Goal: Check status: Check status

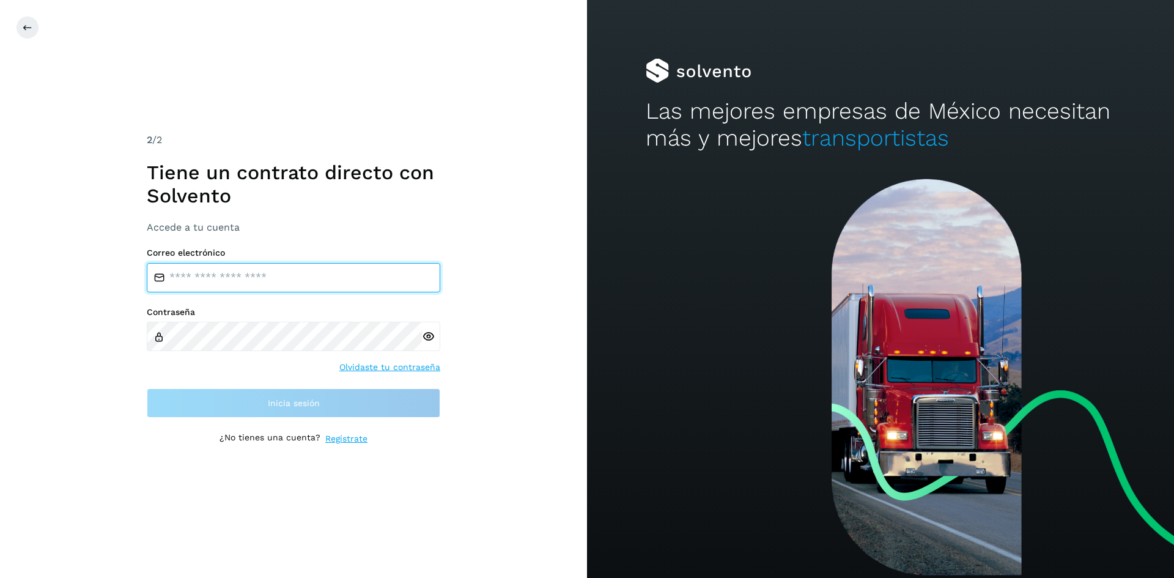
click at [295, 274] on input "email" at bounding box center [293, 277] width 293 height 29
type input "**********"
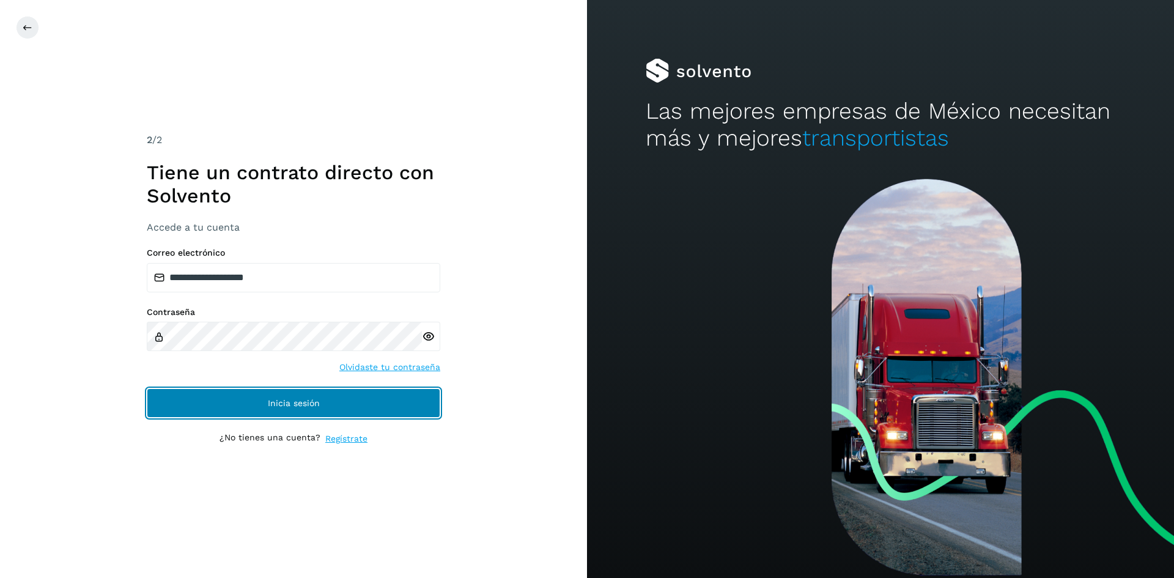
click at [268, 407] on span "Inicia sesión" at bounding box center [294, 403] width 52 height 9
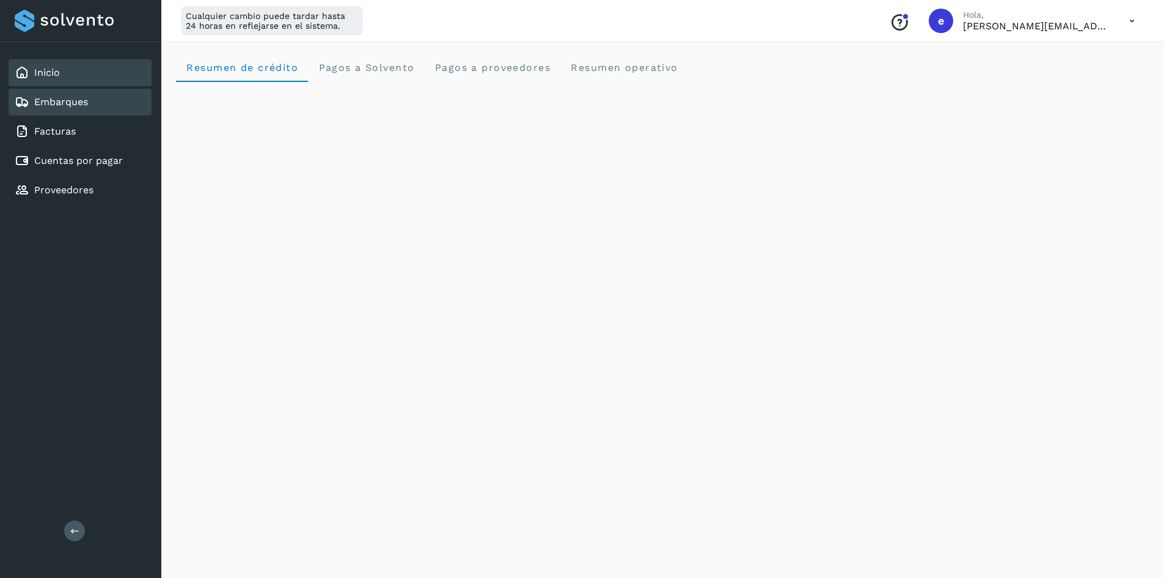
click at [76, 97] on link "Embarques" at bounding box center [61, 102] width 54 height 12
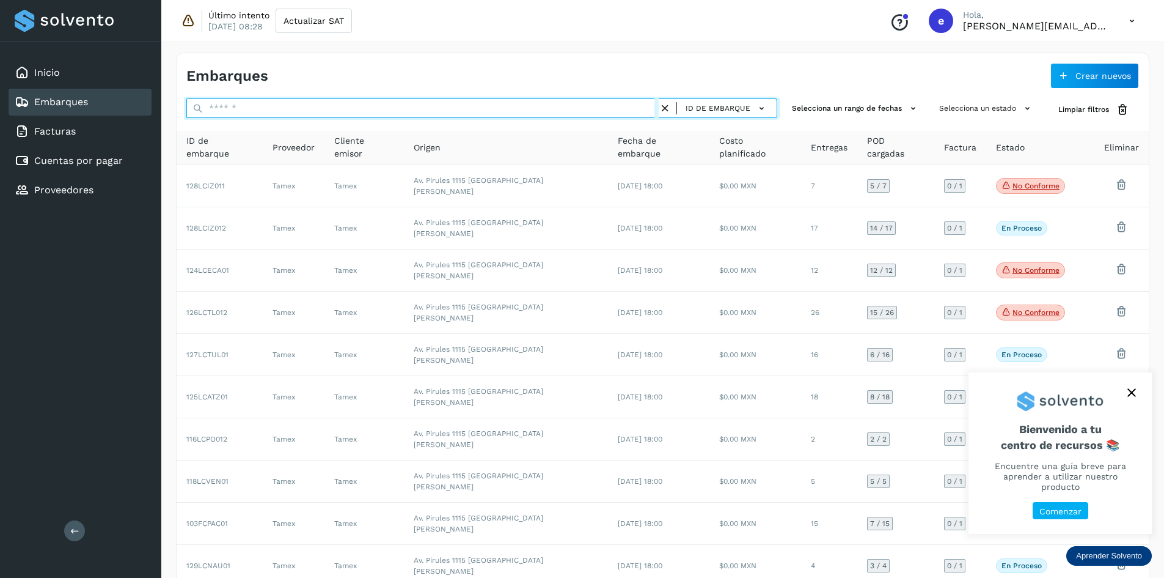
click at [315, 104] on input "text" at bounding box center [422, 108] width 472 height 20
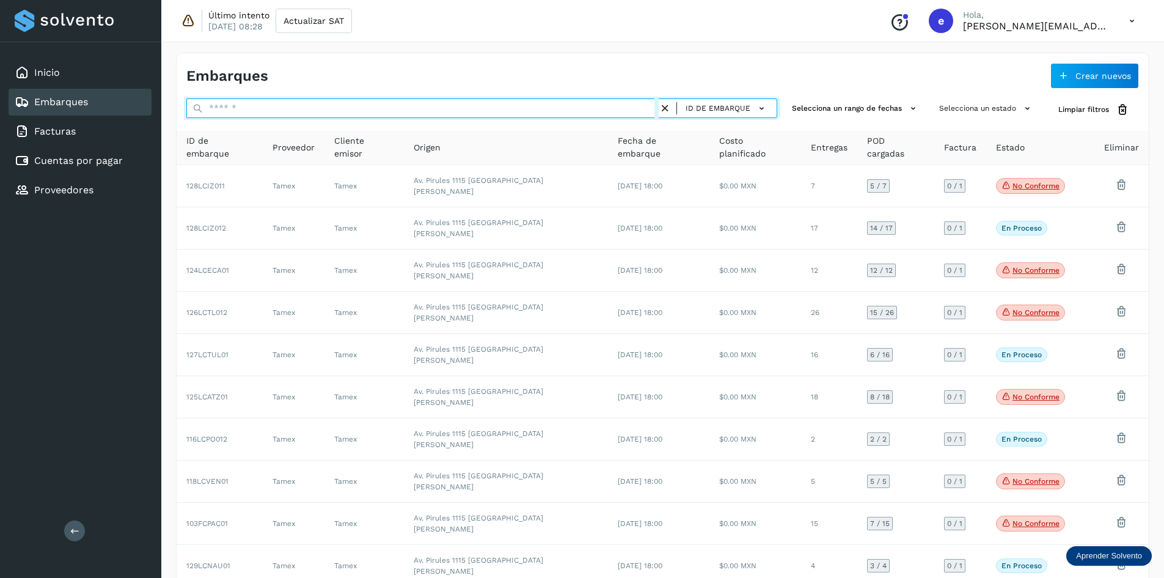
drag, startPoint x: 241, startPoint y: 108, endPoint x: 489, endPoint y: 134, distance: 248.9
click at [241, 108] on input "text" at bounding box center [422, 108] width 472 height 20
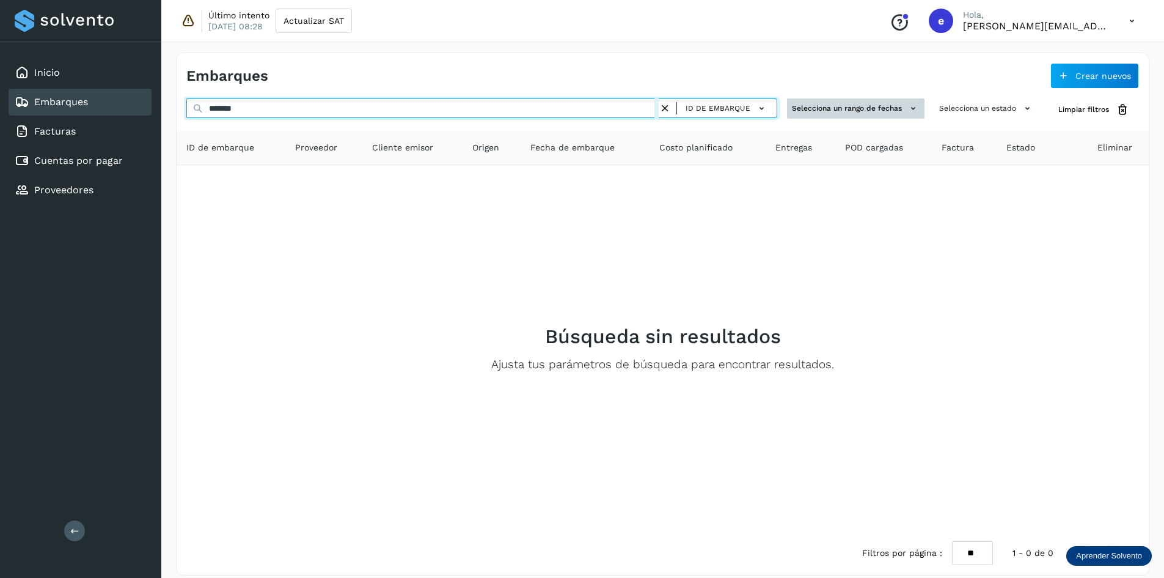
type input "*******"
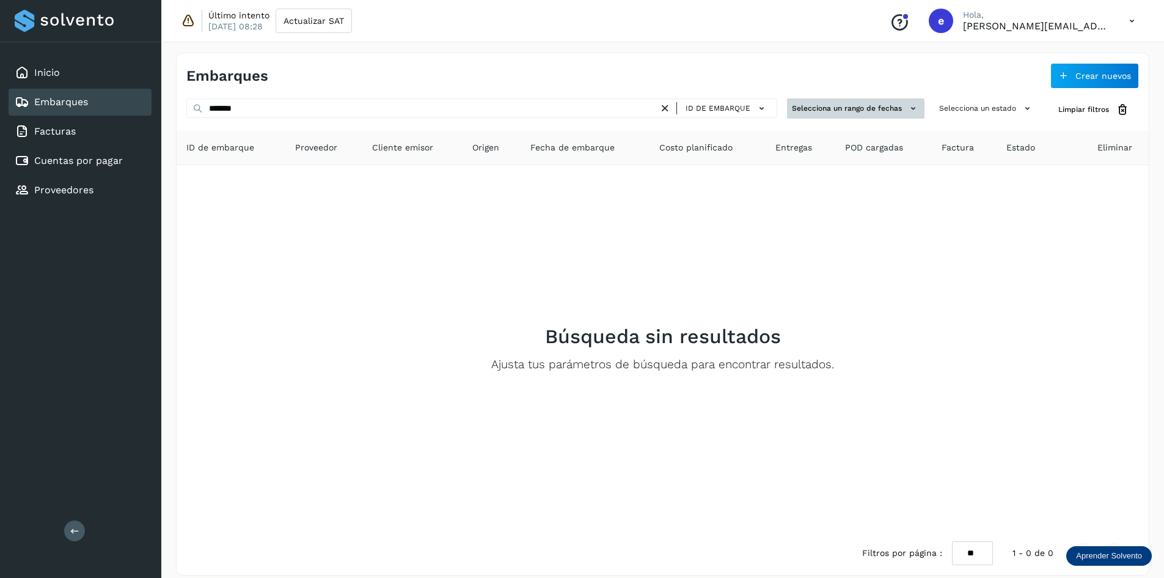
click at [917, 108] on icon at bounding box center [913, 108] width 13 height 13
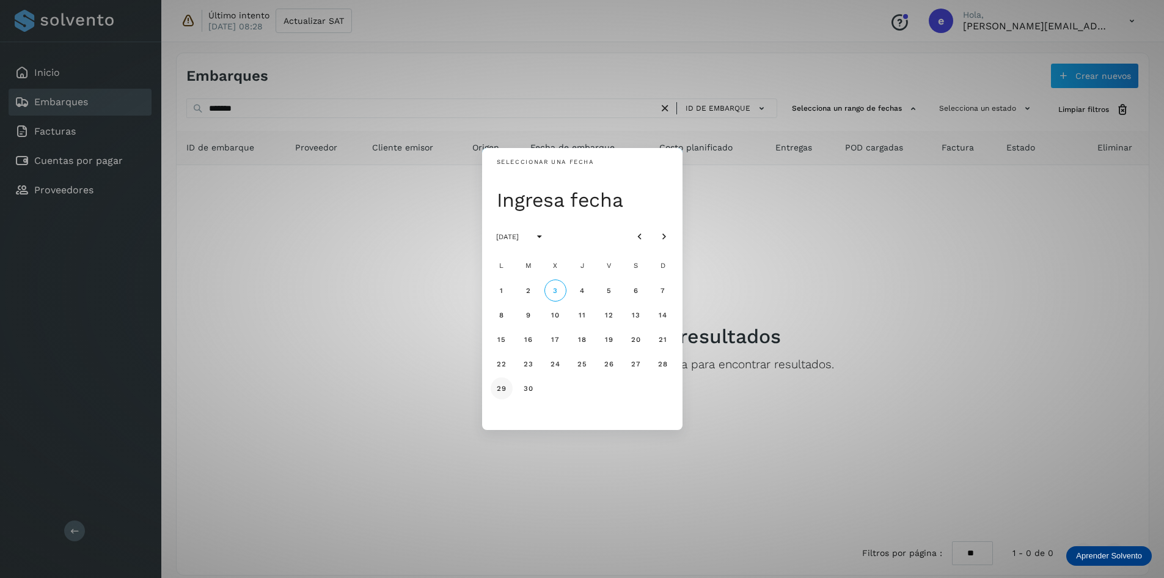
click at [506, 388] on span "29" at bounding box center [501, 388] width 10 height 9
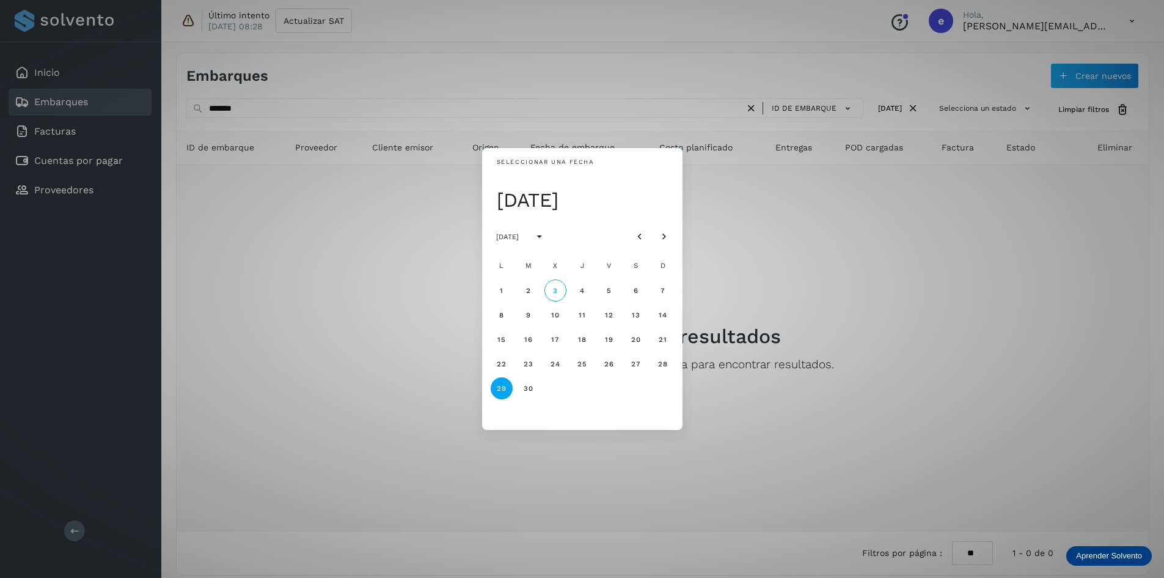
click at [958, 367] on div "Seleccionar una fecha [DATE] [DATE] L M X J V S D 1 2 3 4 5 6 7 8 9 10 11 12 13…" at bounding box center [582, 289] width 1164 height 578
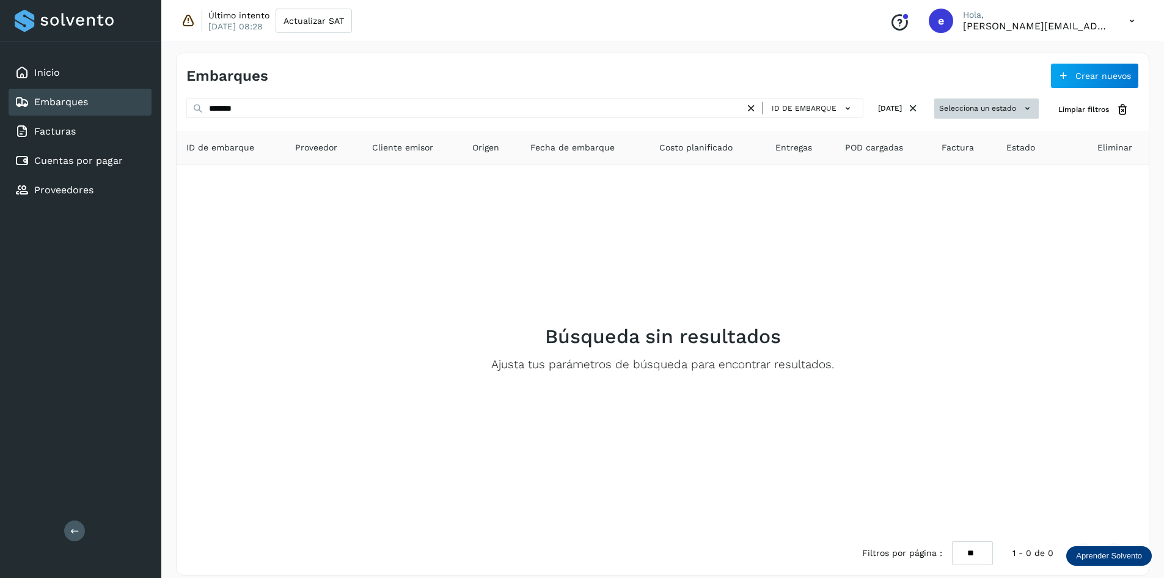
click at [1026, 109] on icon at bounding box center [1027, 108] width 13 height 13
click at [981, 335] on div at bounding box center [582, 289] width 1164 height 578
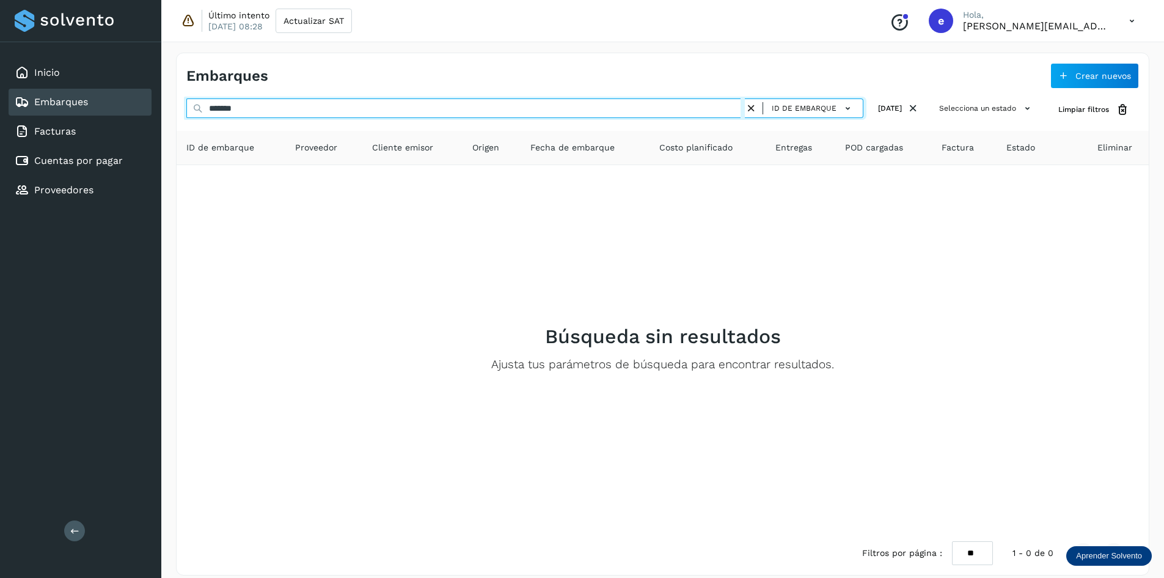
click at [278, 110] on input "*******" at bounding box center [465, 108] width 559 height 20
click at [465, 114] on input "*******" at bounding box center [465, 108] width 559 height 20
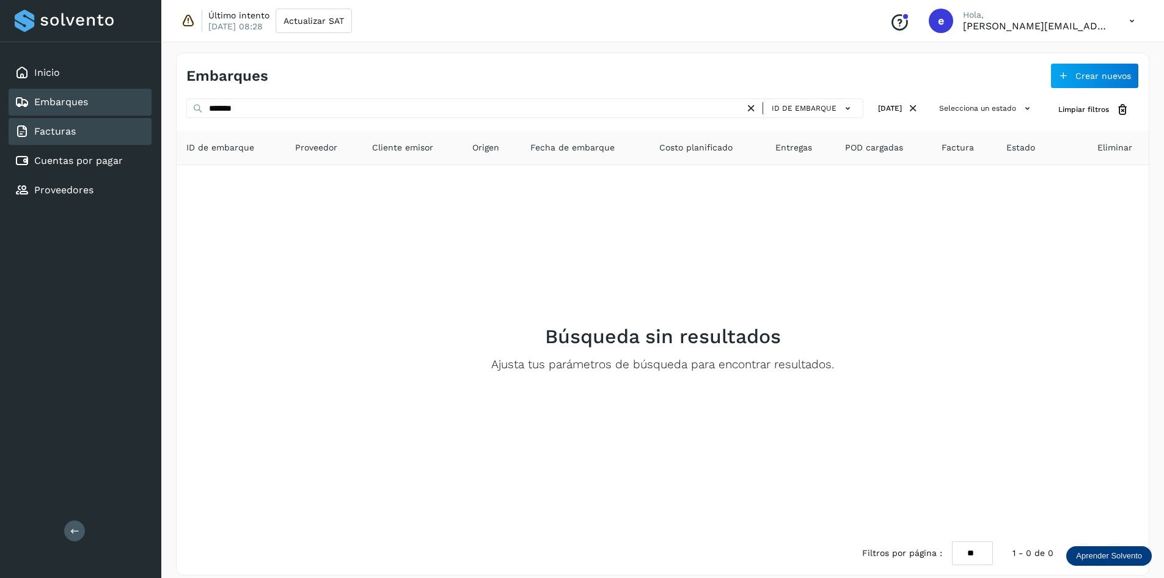
click at [83, 134] on div "Facturas" at bounding box center [80, 131] width 143 height 27
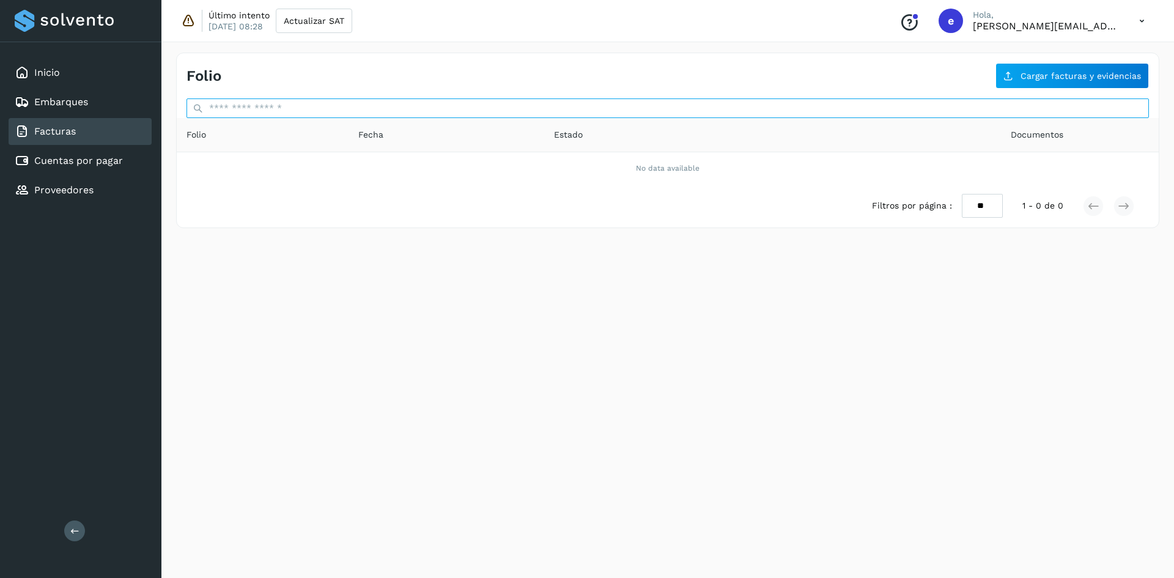
click at [265, 111] on input "text" at bounding box center [667, 108] width 962 height 20
type input "******"
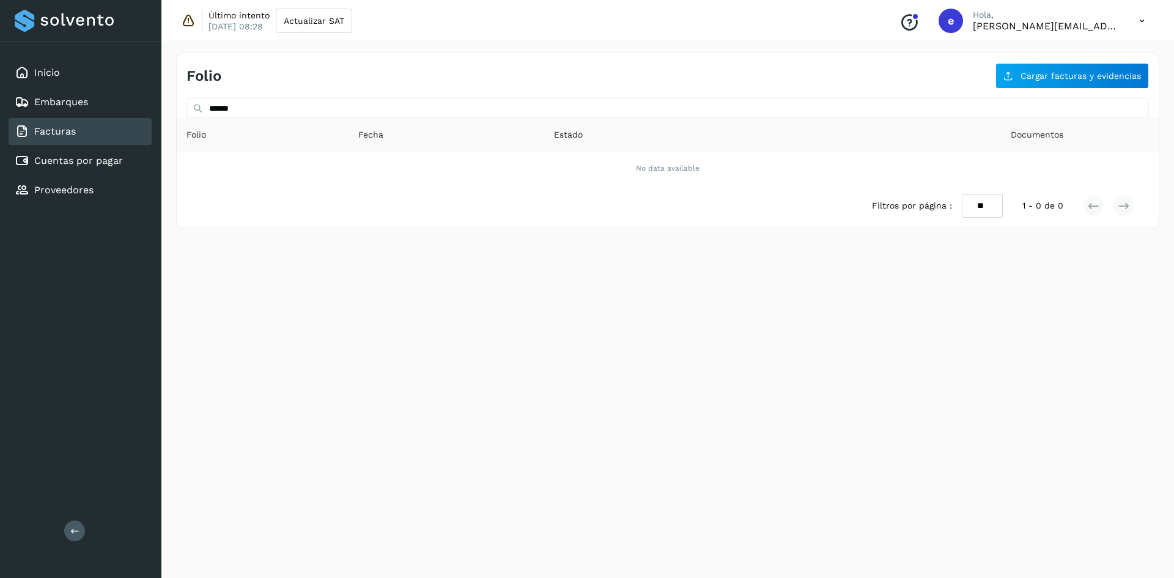
drag, startPoint x: 406, startPoint y: 396, endPoint x: 391, endPoint y: 348, distance: 50.5
click at [411, 394] on div "Folio Cargar facturas y evidencias ****** Folio Fecha Estado Documentos No data…" at bounding box center [667, 308] width 1012 height 540
click at [72, 106] on link "Embarques" at bounding box center [61, 102] width 54 height 12
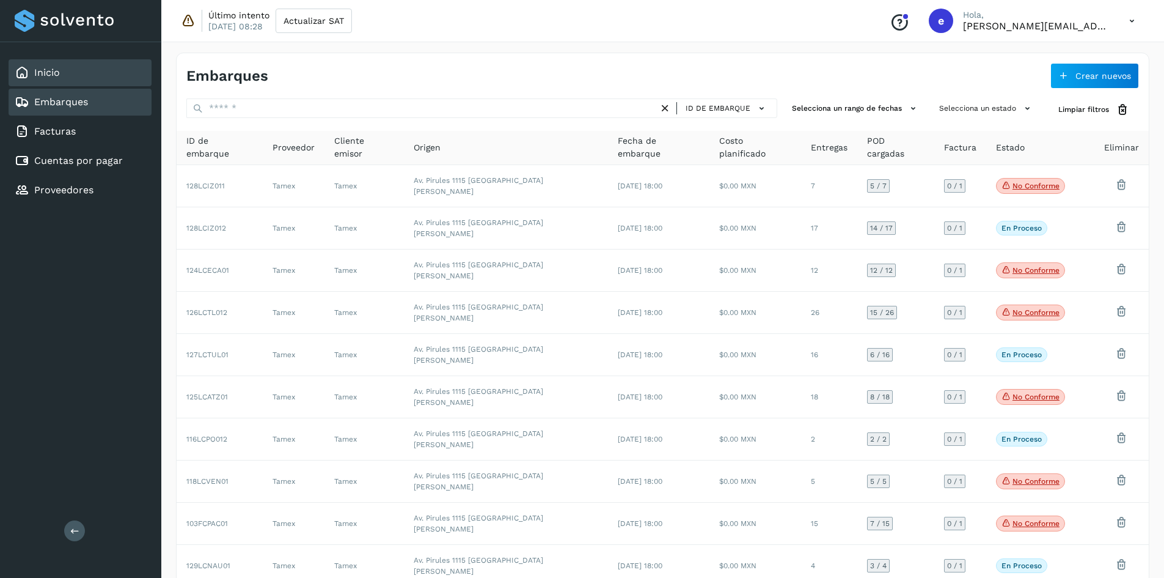
click at [61, 76] on div "Inicio" at bounding box center [80, 72] width 143 height 27
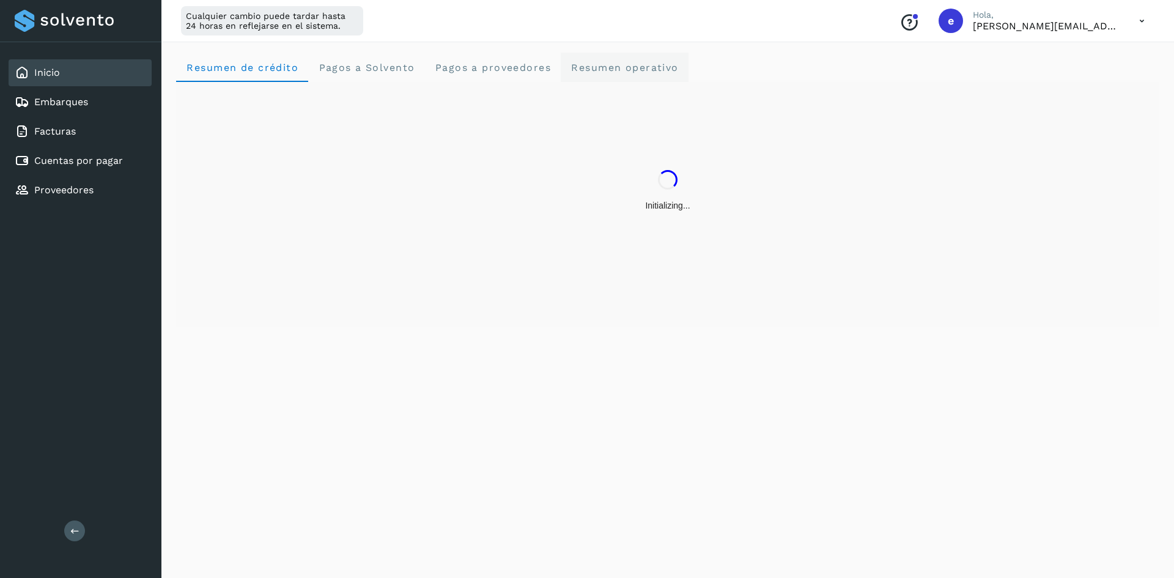
click at [652, 73] on span "Resumen operativo" at bounding box center [624, 68] width 108 height 12
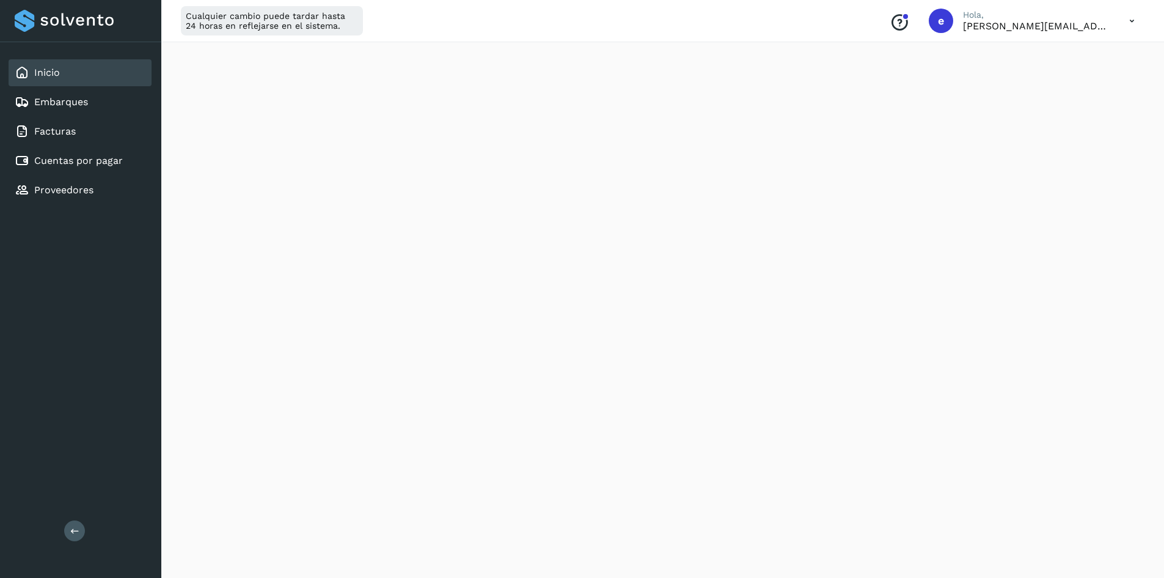
scroll to position [795, 0]
click at [68, 105] on link "Embarques" at bounding box center [61, 102] width 54 height 12
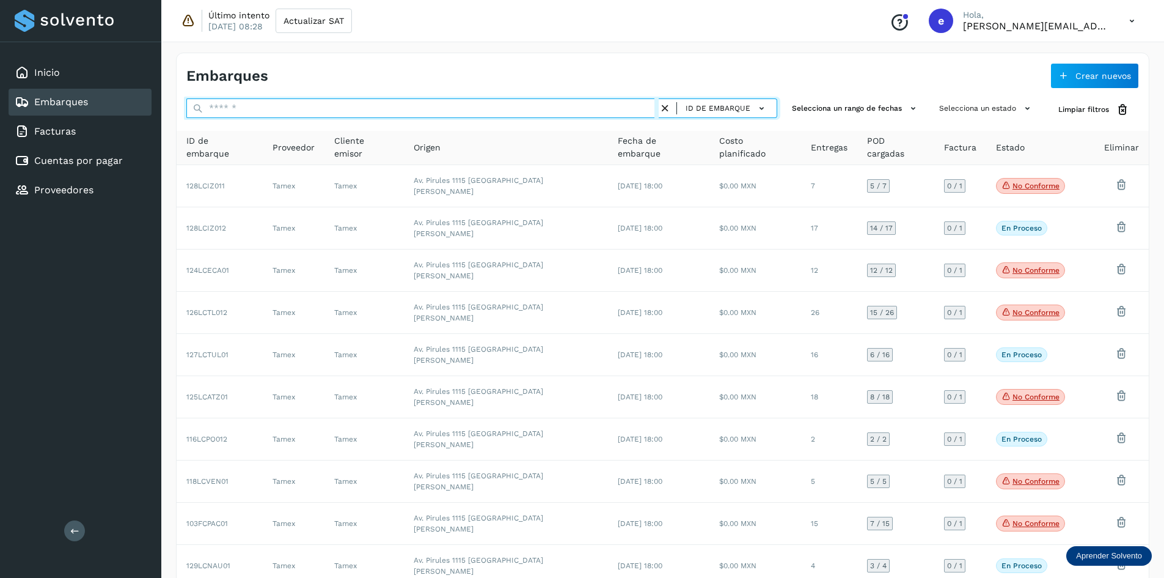
click at [309, 112] on input "text" at bounding box center [422, 108] width 472 height 20
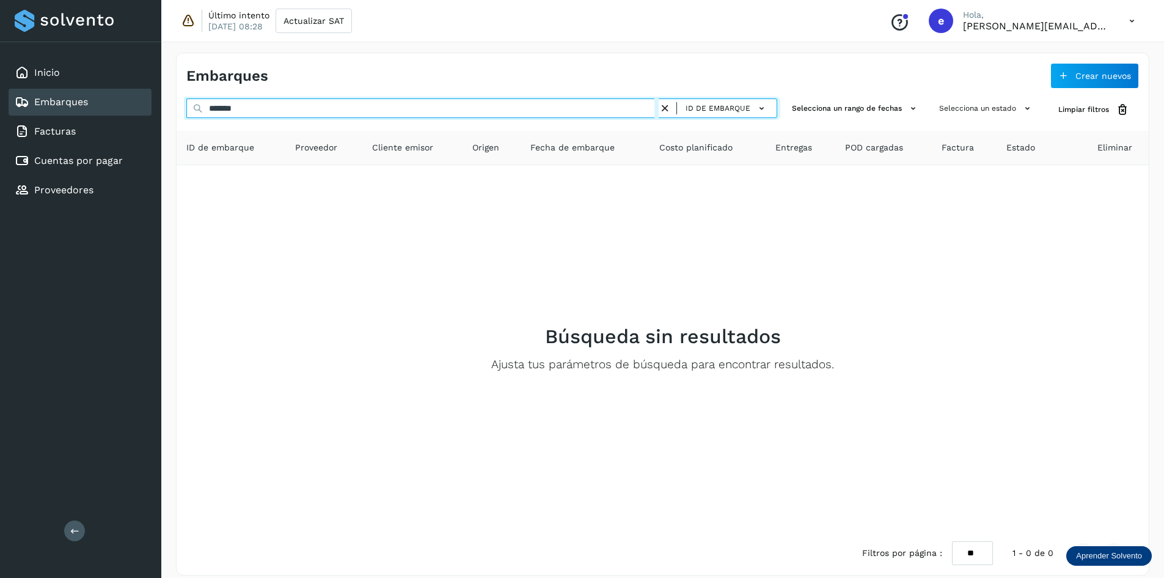
type input "*******"
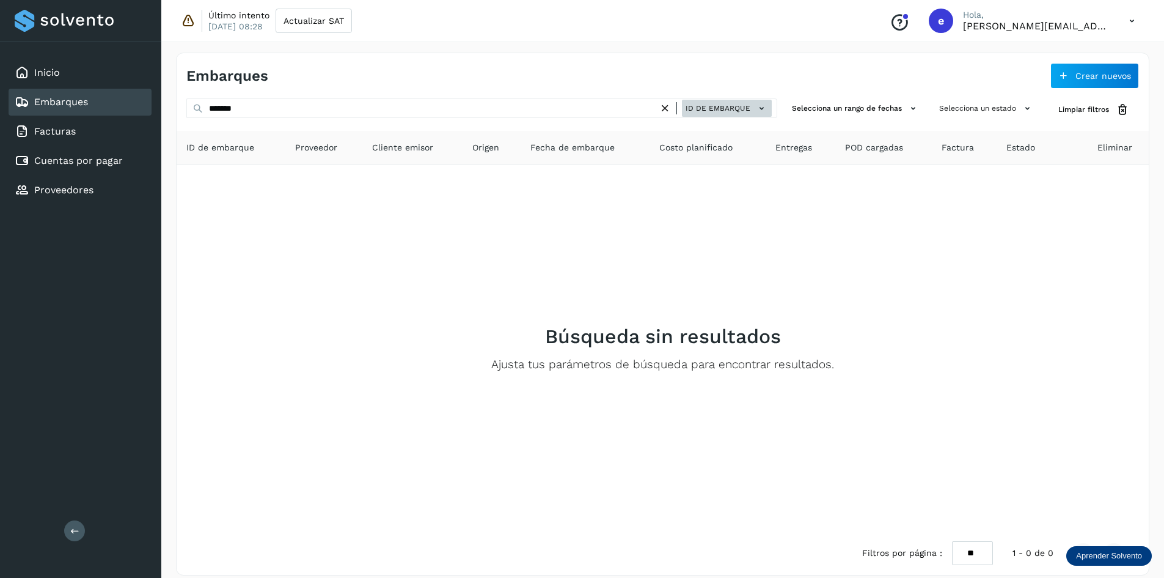
click at [770, 110] on button "ID de embarque" at bounding box center [727, 109] width 90 height 18
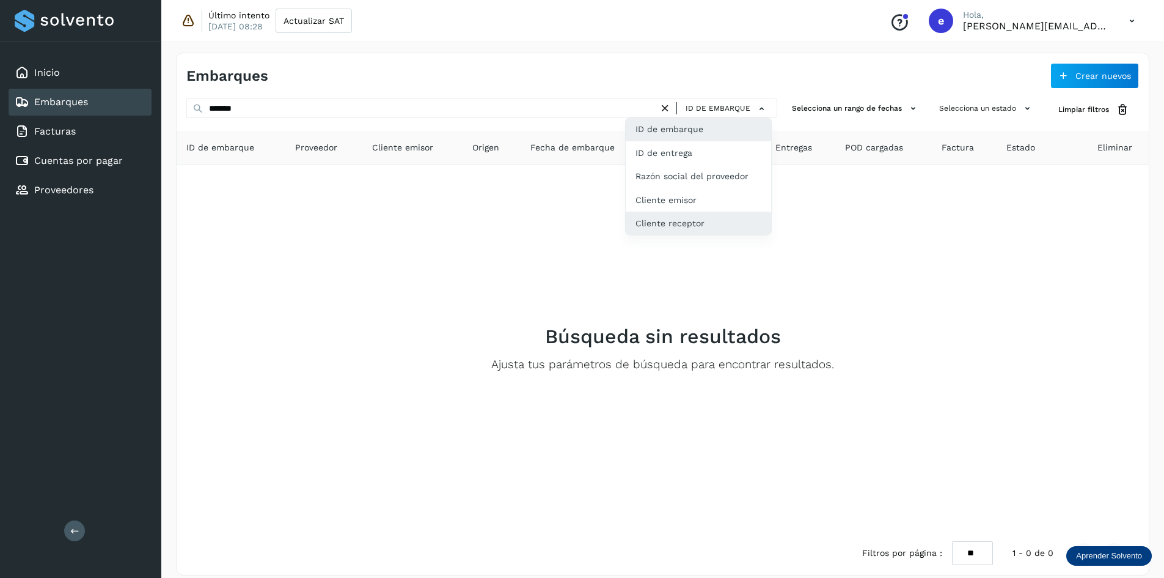
click at [686, 226] on div "Cliente receptor" at bounding box center [698, 222] width 145 height 23
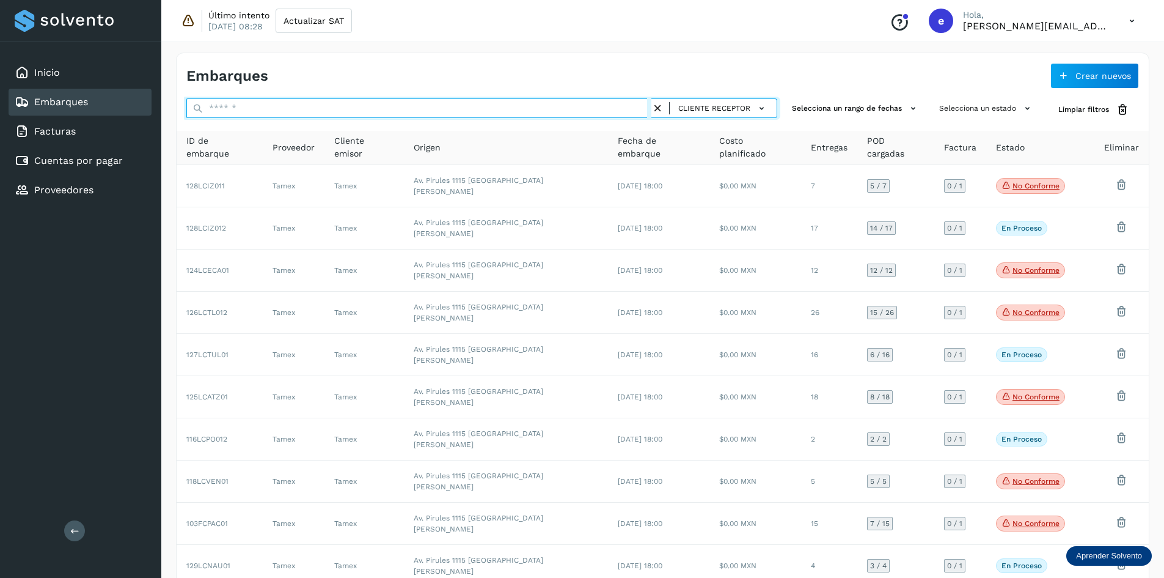
click at [439, 109] on input "text" at bounding box center [418, 108] width 465 height 20
type input "******"
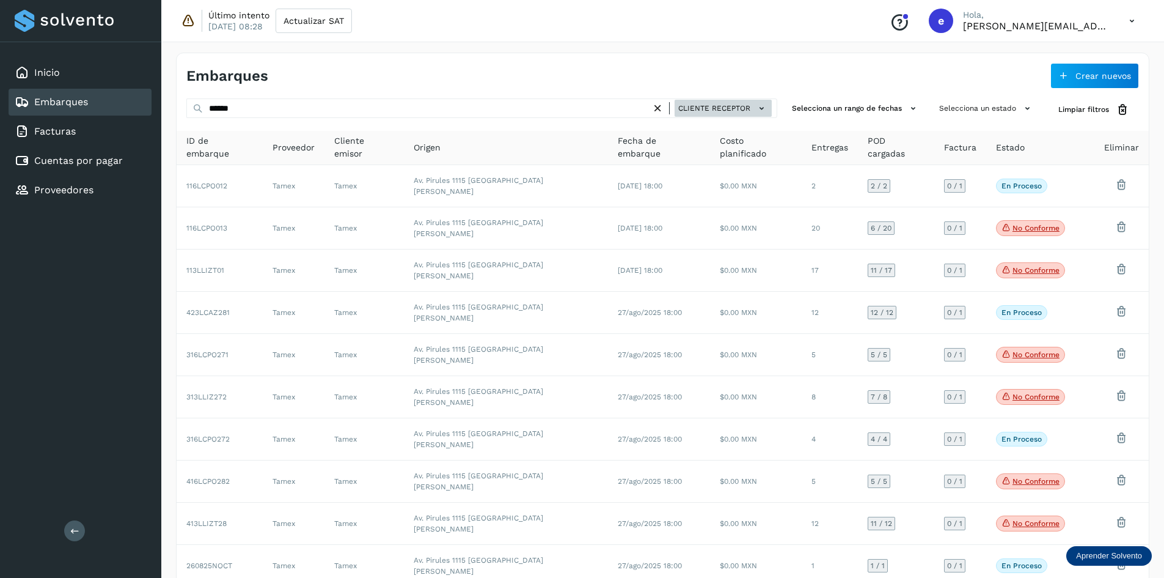
click at [765, 111] on icon at bounding box center [761, 108] width 13 height 13
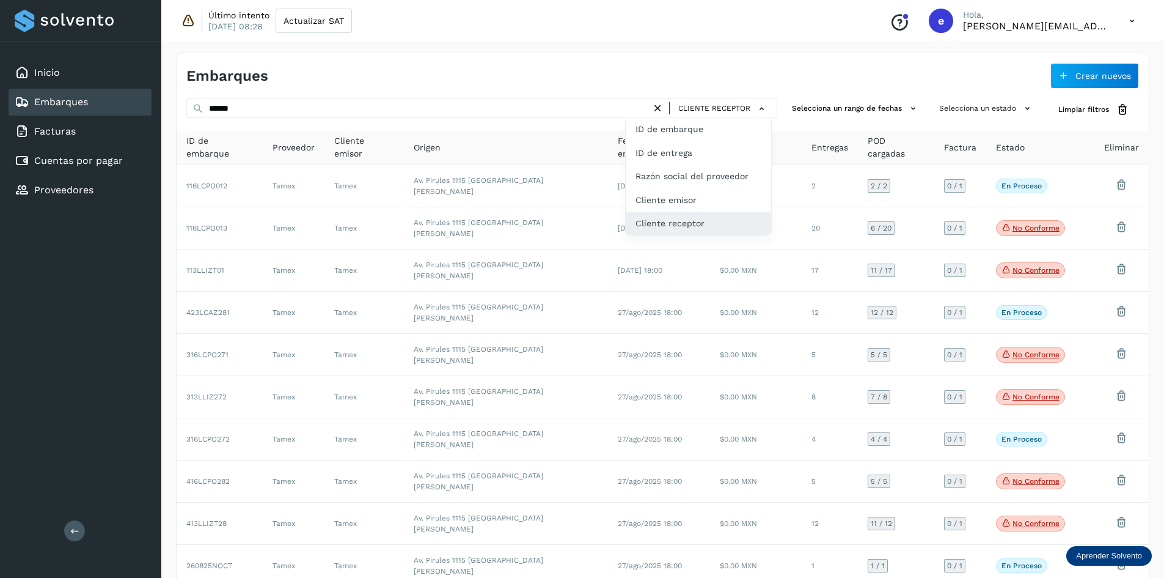
click at [675, 218] on div "Cliente receptor" at bounding box center [698, 222] width 145 height 23
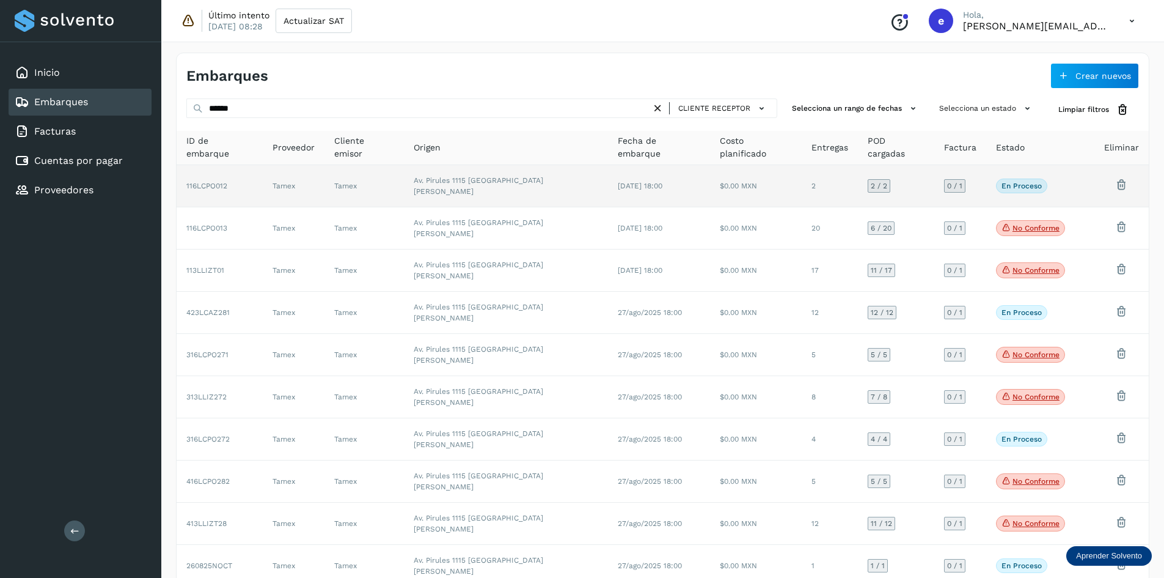
click at [1012, 182] on p "En proceso" at bounding box center [1022, 186] width 40 height 9
click at [618, 182] on span "[DATE] 18:00" at bounding box center [640, 186] width 45 height 9
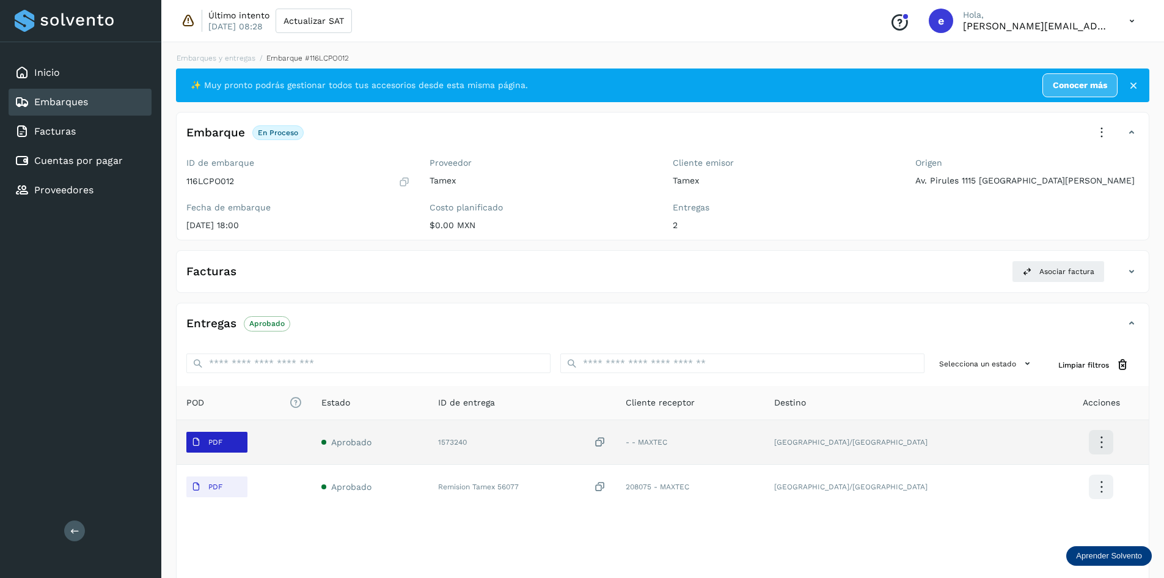
click at [226, 447] on span "PDF" at bounding box center [206, 442] width 41 height 20
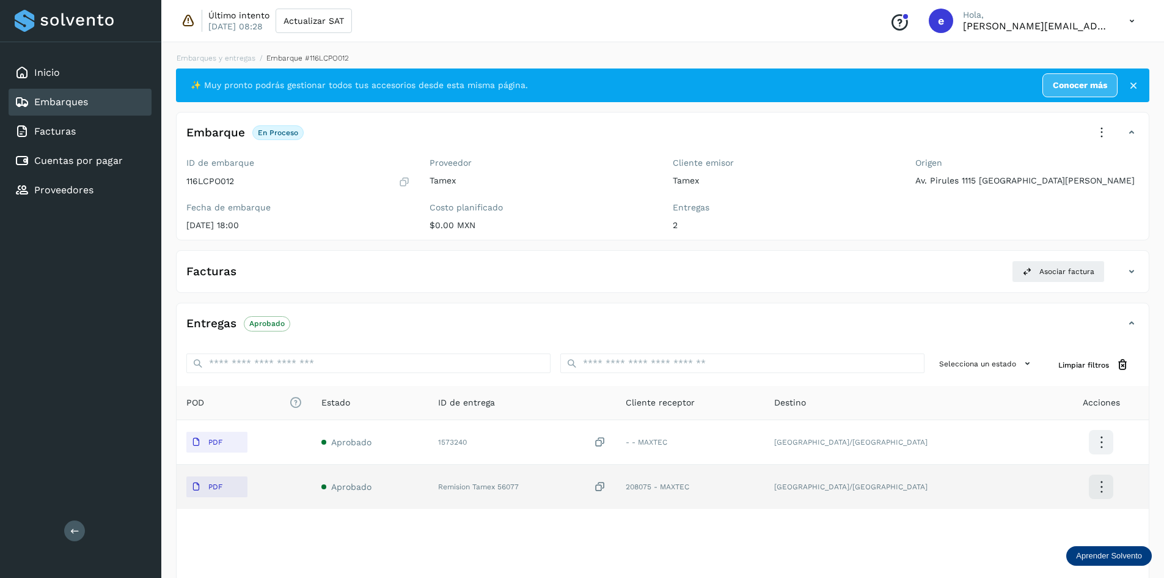
click at [512, 486] on div "Remision Tamex 56077" at bounding box center [522, 486] width 169 height 13
click at [224, 490] on span "PDF" at bounding box center [206, 487] width 41 height 20
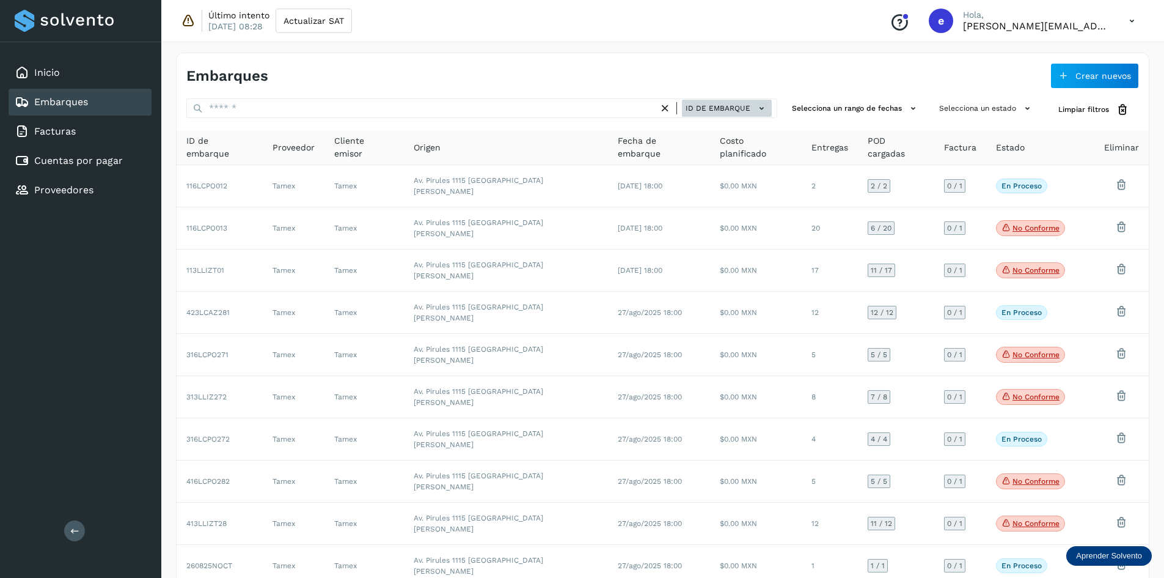
click at [765, 108] on icon at bounding box center [761, 108] width 13 height 13
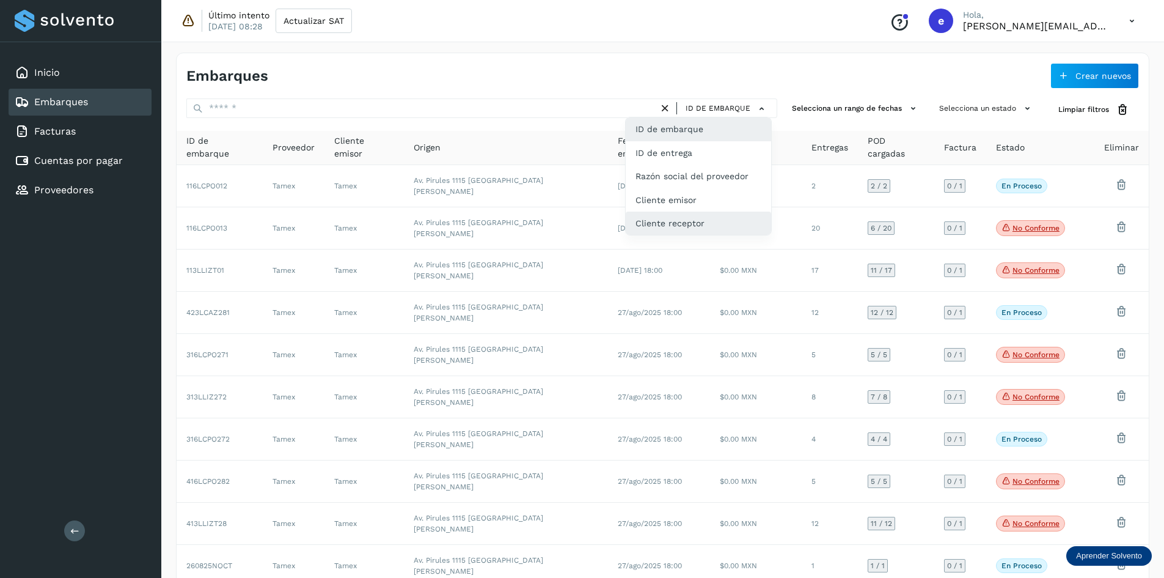
click at [695, 221] on div "Cliente receptor" at bounding box center [698, 222] width 145 height 23
type input "******"
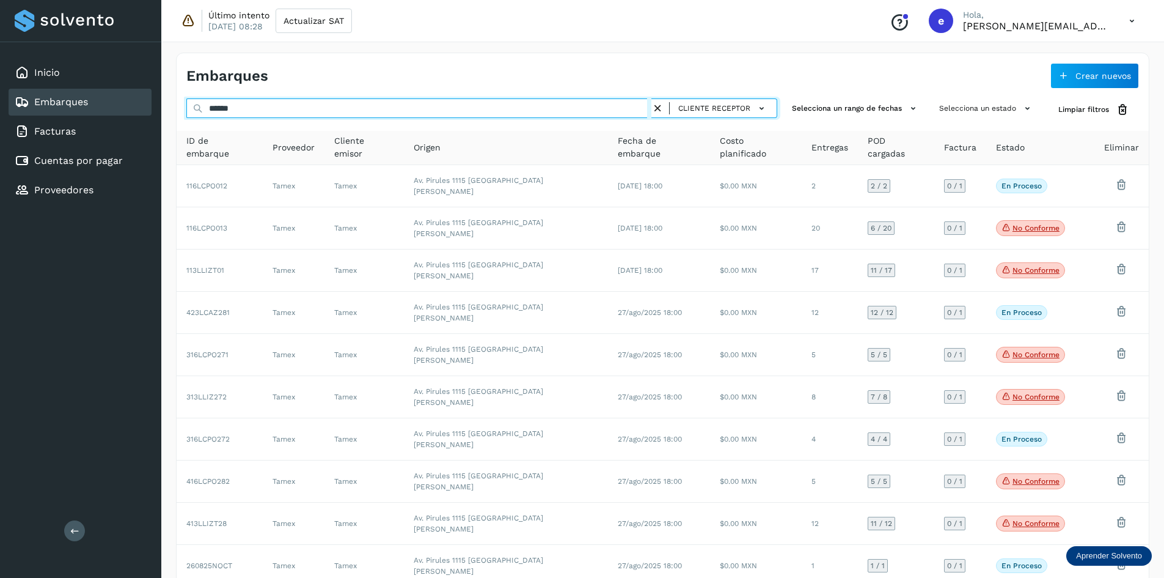
click at [310, 113] on input "******" at bounding box center [418, 108] width 465 height 20
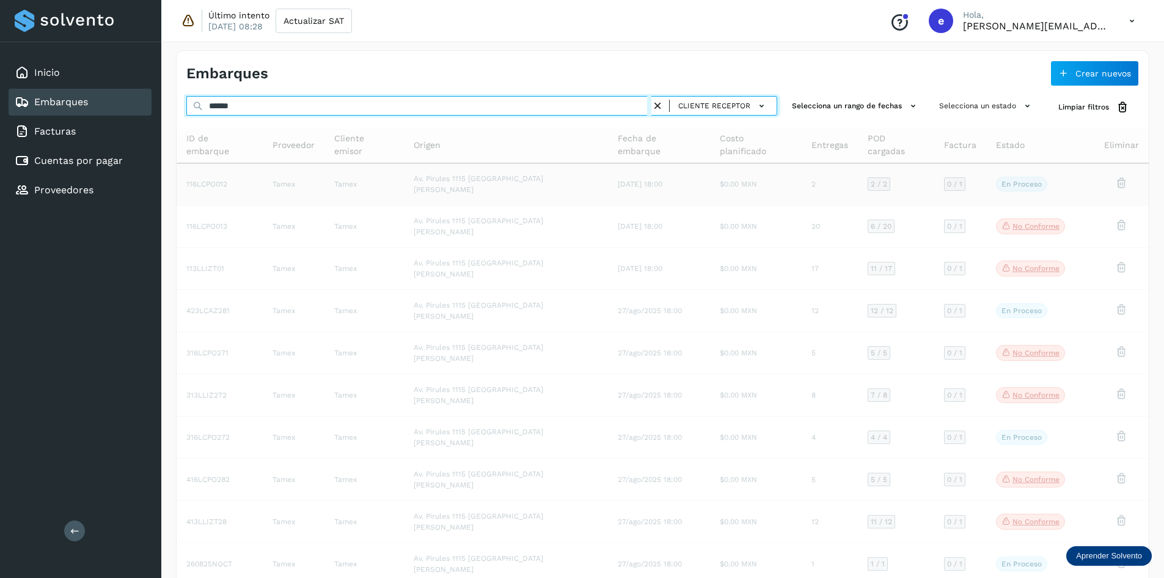
scroll to position [2, 0]
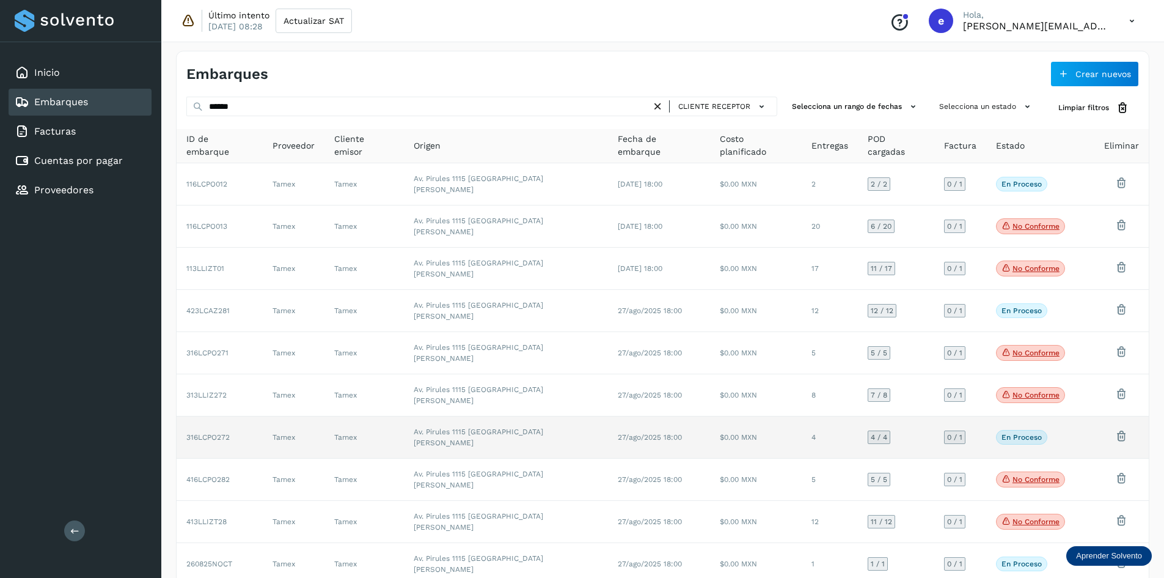
click at [1011, 430] on span "En proceso" at bounding box center [1021, 437] width 51 height 15
click at [1019, 433] on p "En proceso" at bounding box center [1022, 437] width 40 height 9
click at [240, 416] on td "316LCPO272" at bounding box center [220, 437] width 86 height 42
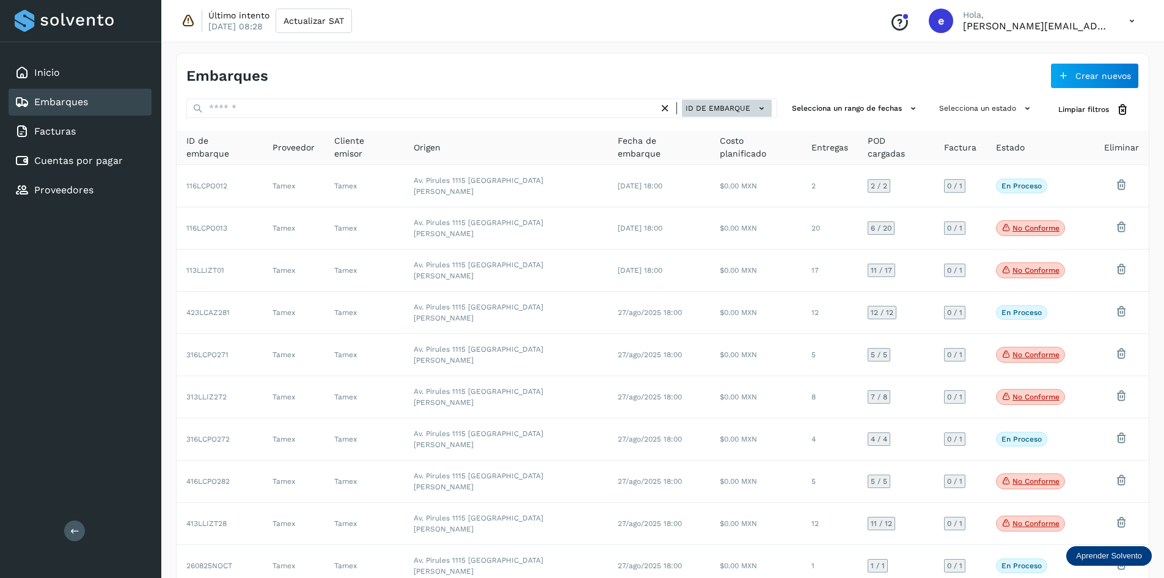
click at [765, 107] on icon at bounding box center [761, 108] width 13 height 13
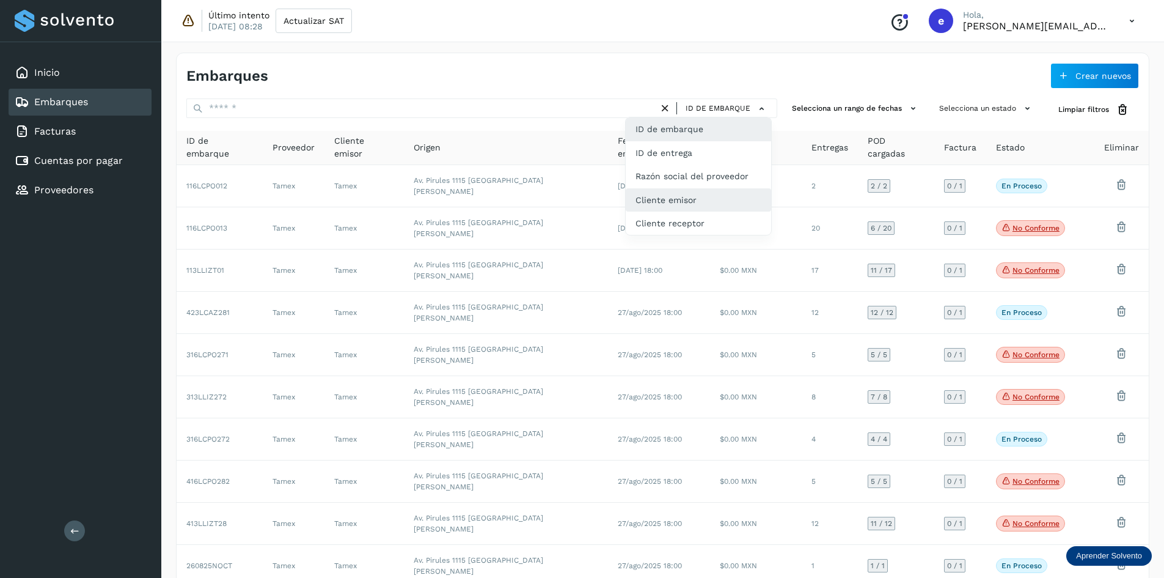
click at [670, 201] on div "Cliente emisor" at bounding box center [698, 199] width 145 height 23
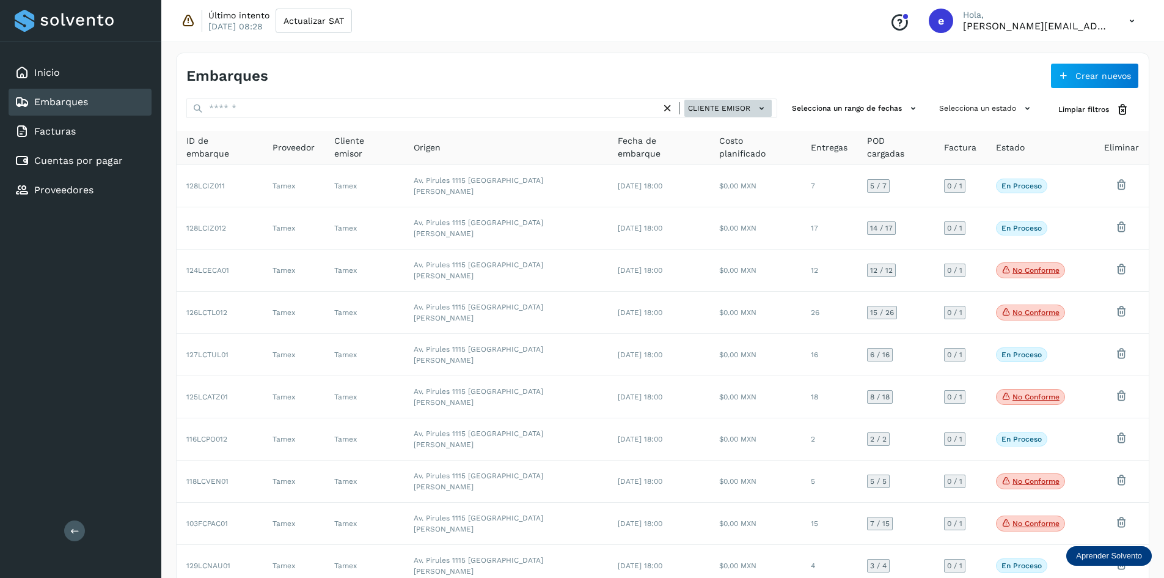
click at [765, 108] on icon at bounding box center [761, 108] width 13 height 13
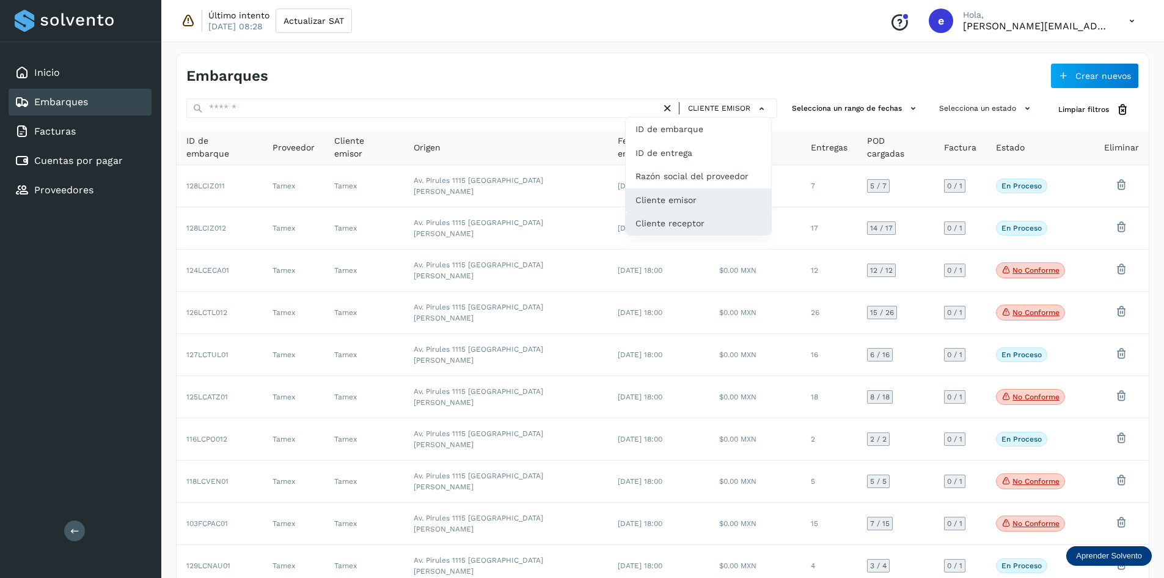
click at [661, 224] on div "Cliente receptor" at bounding box center [698, 222] width 145 height 23
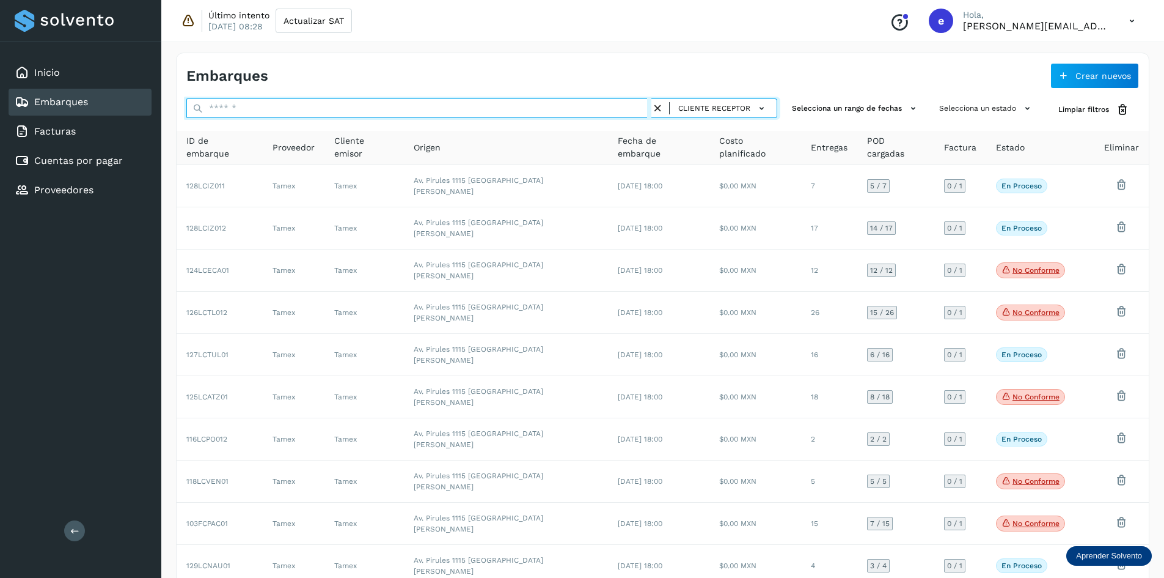
click at [367, 105] on input "text" at bounding box center [418, 108] width 465 height 20
type input "******"
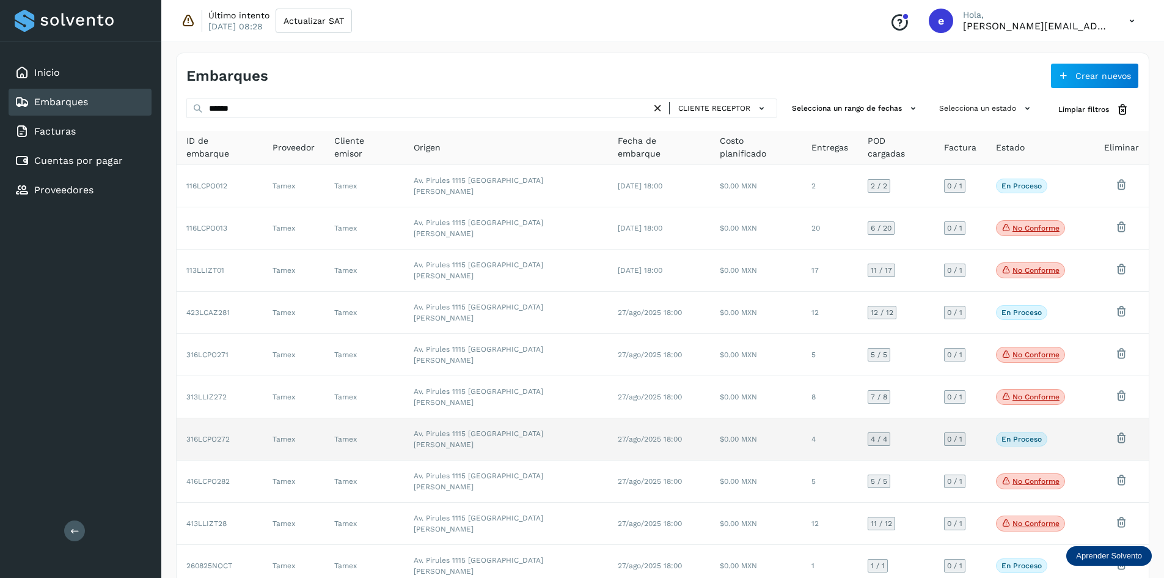
click at [1005, 435] on p "En proceso" at bounding box center [1022, 439] width 40 height 9
click at [282, 418] on td "Tamex" at bounding box center [294, 439] width 62 height 42
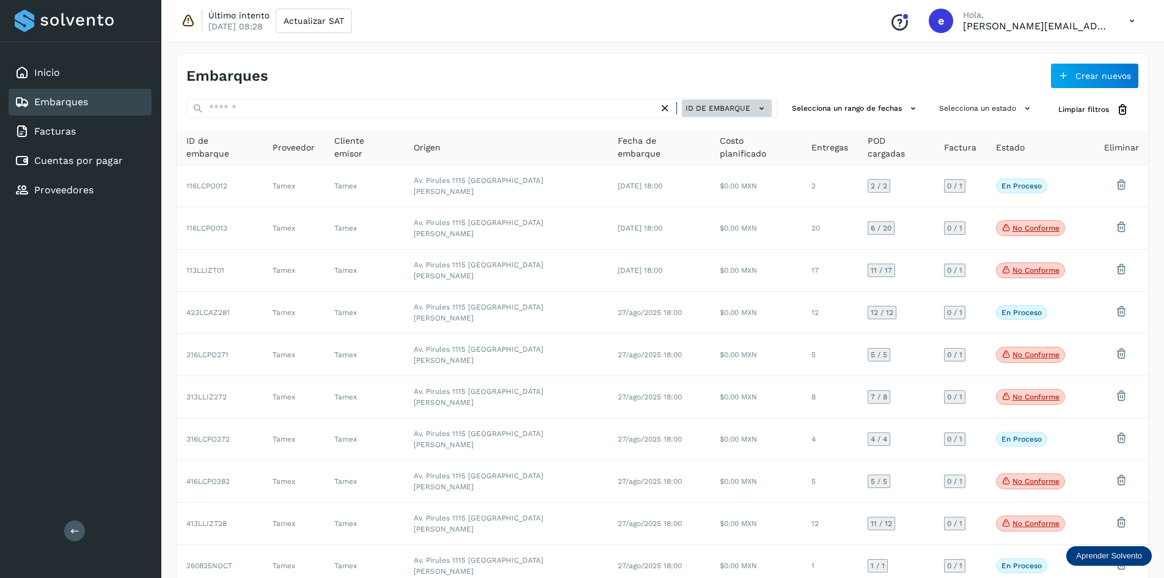
click at [768, 104] on icon at bounding box center [761, 108] width 13 height 13
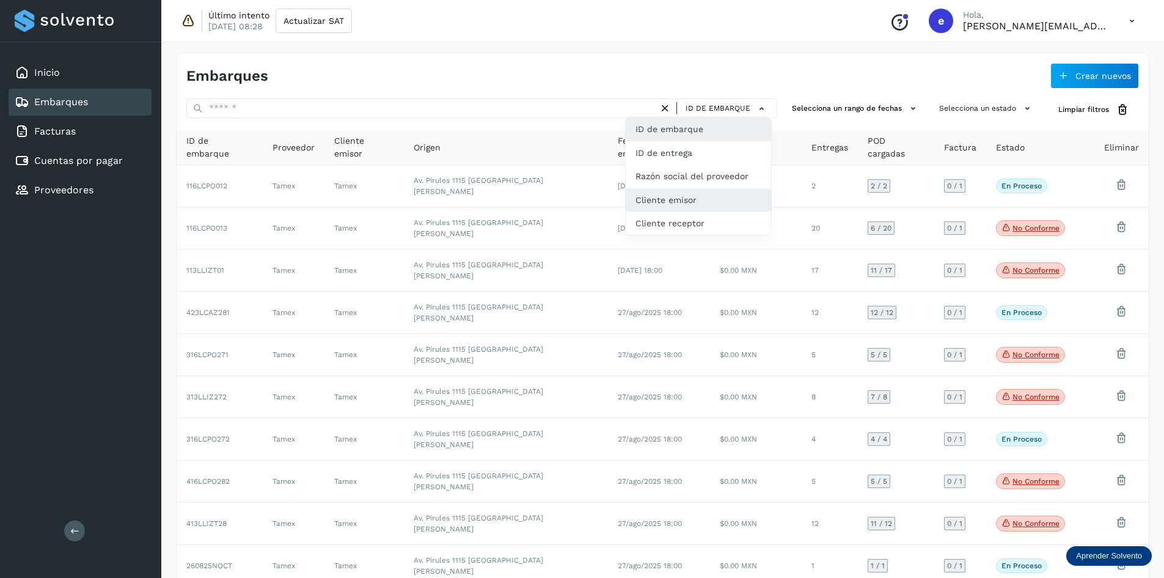
click at [678, 197] on div "Cliente emisor" at bounding box center [698, 199] width 145 height 23
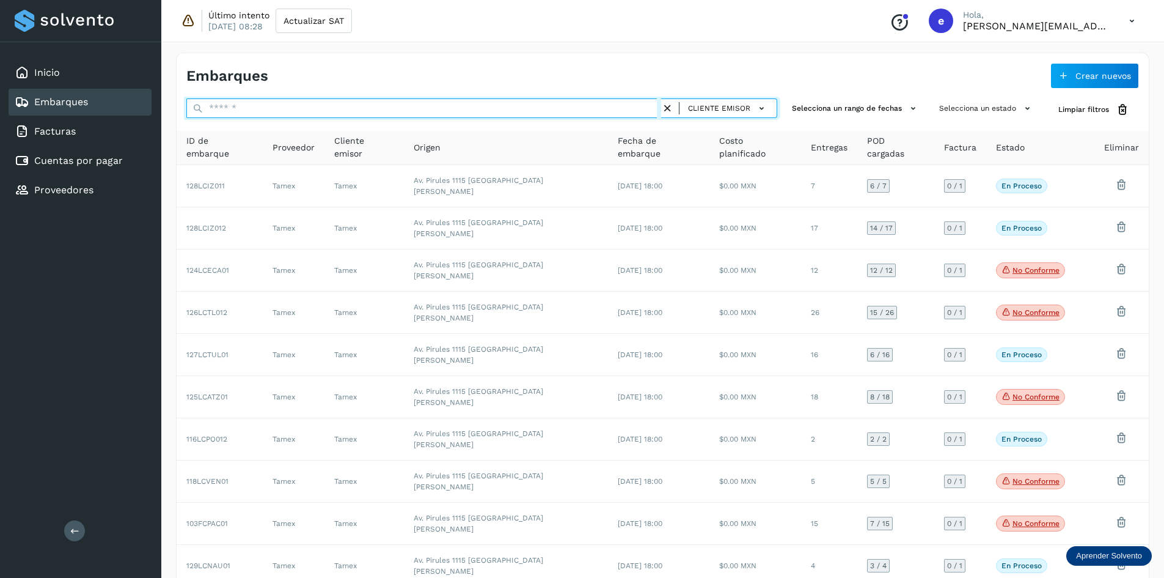
click at [444, 112] on input "text" at bounding box center [423, 108] width 475 height 20
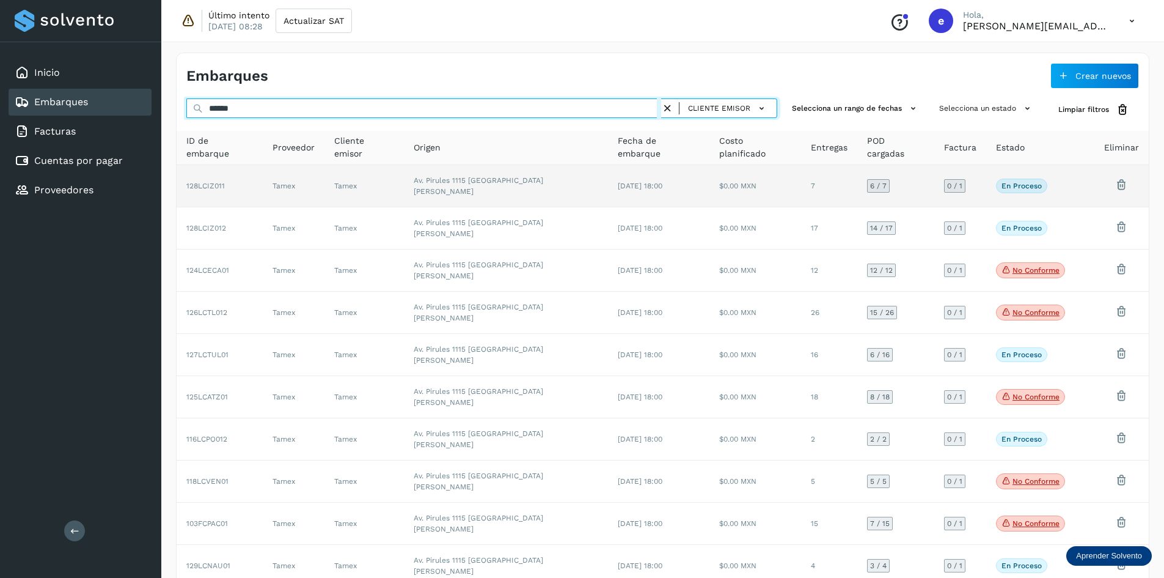
type input "******"
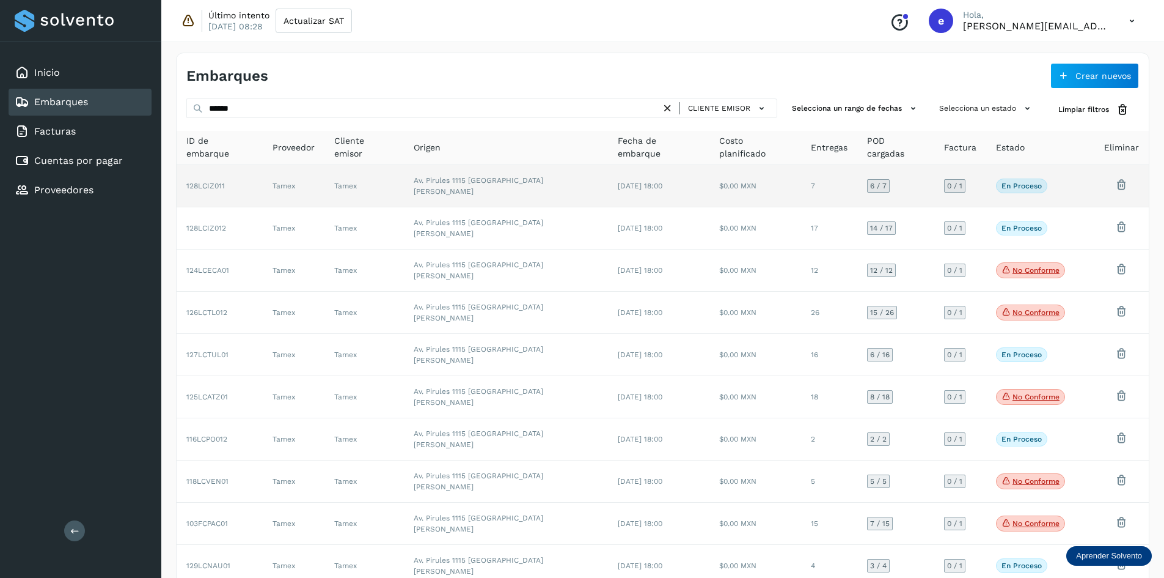
click at [1013, 185] on p "En proceso" at bounding box center [1022, 186] width 40 height 9
click at [358, 181] on td "Tamex" at bounding box center [364, 186] width 79 height 42
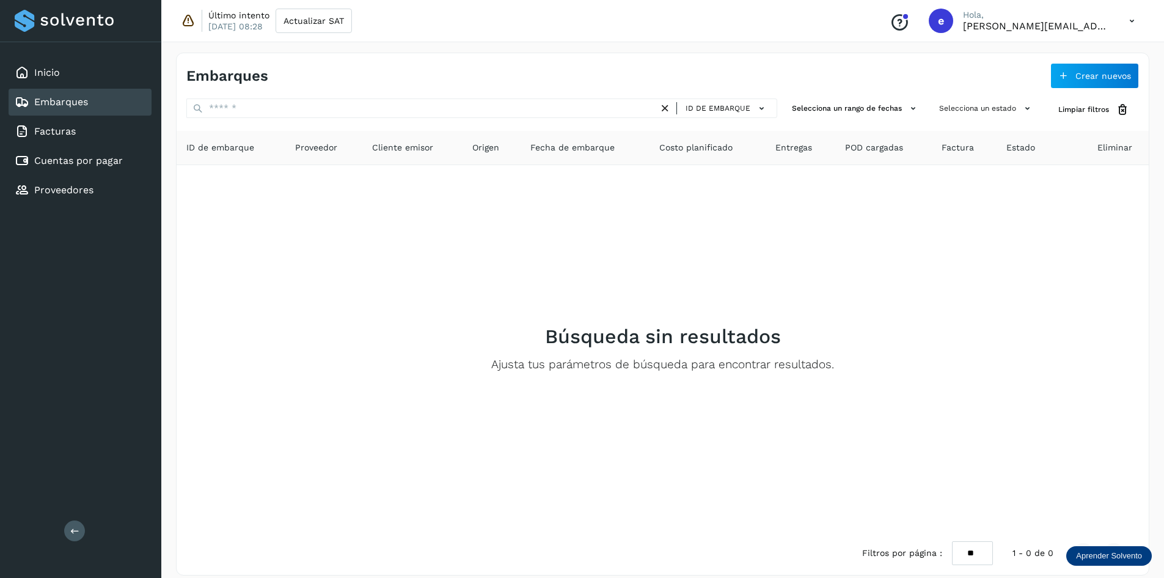
click at [78, 106] on link "Embarques" at bounding box center [61, 102] width 54 height 12
click at [79, 104] on link "Embarques" at bounding box center [61, 102] width 54 height 12
click at [766, 106] on icon at bounding box center [761, 108] width 13 height 13
click at [686, 224] on div "Cliente receptor" at bounding box center [698, 222] width 145 height 23
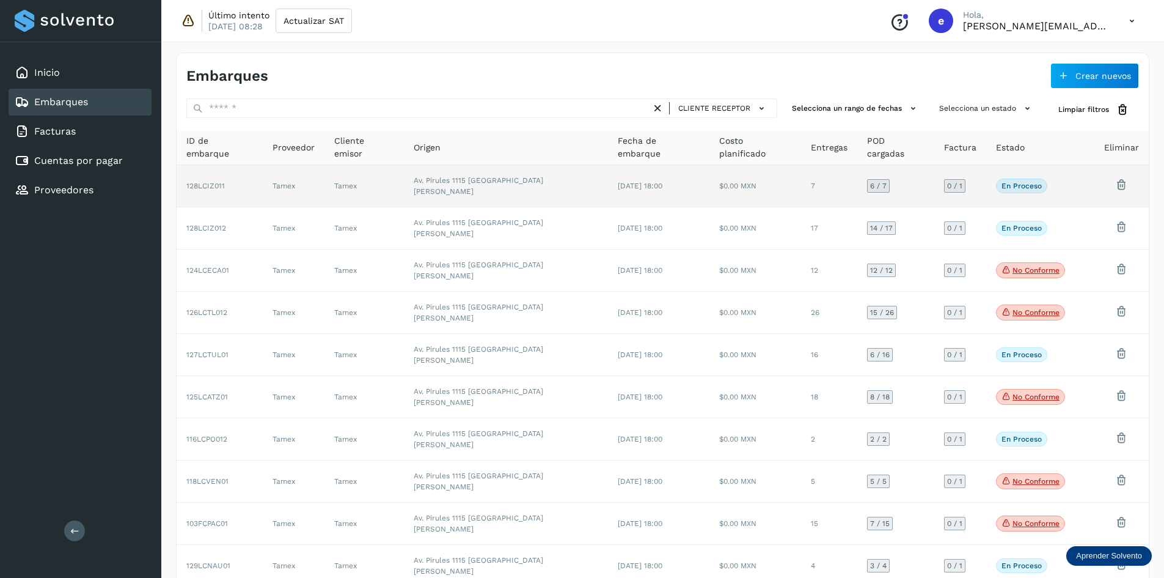
click at [1008, 185] on p "En proceso" at bounding box center [1022, 186] width 40 height 9
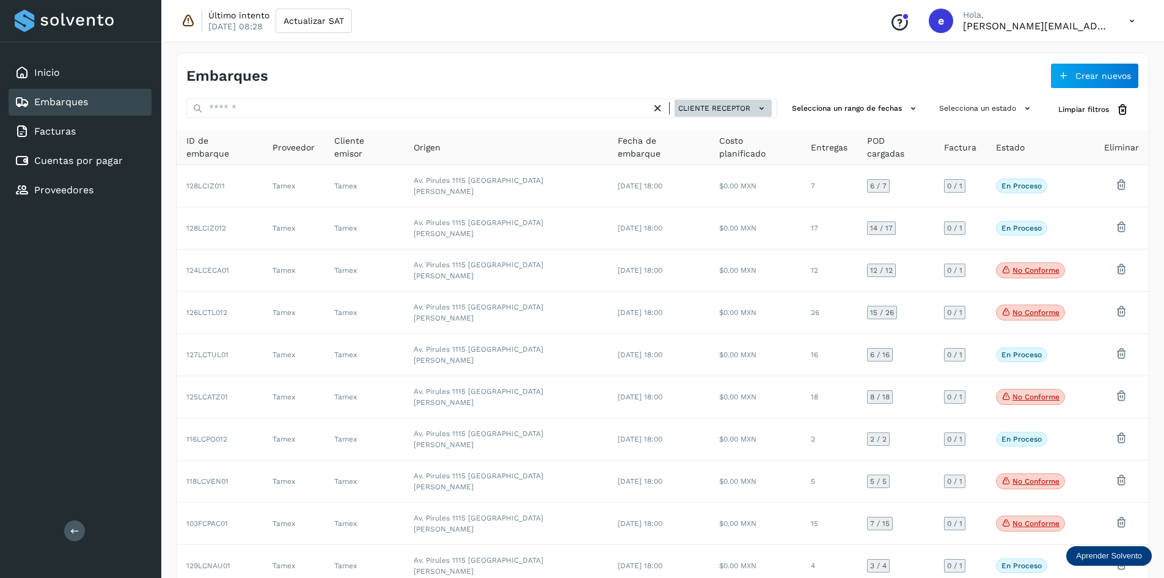
click at [765, 108] on icon at bounding box center [761, 108] width 13 height 13
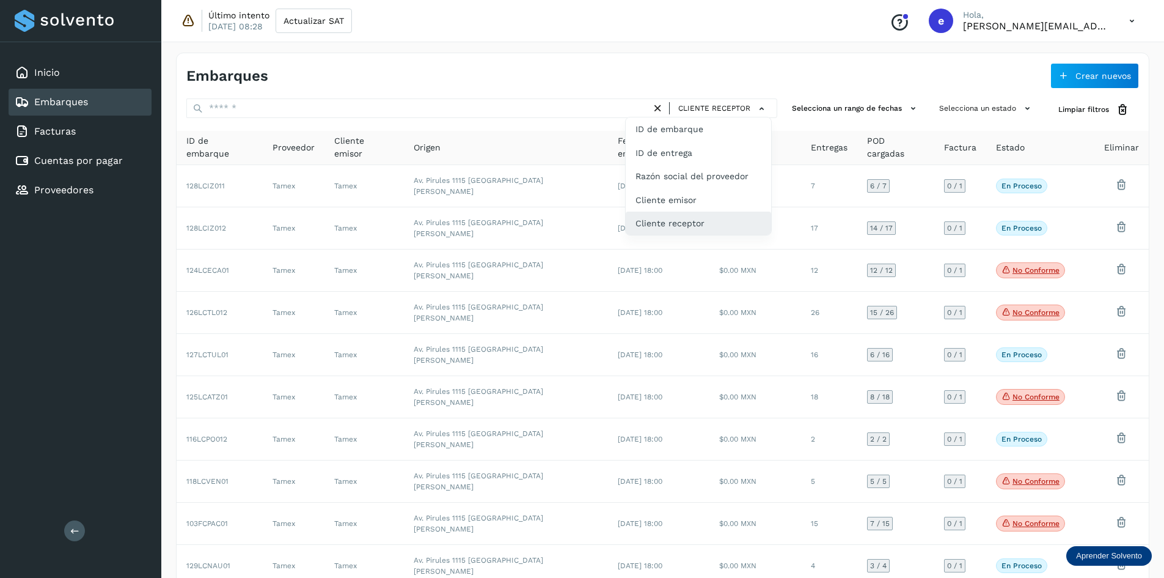
click at [670, 222] on div "Cliente receptor" at bounding box center [698, 222] width 145 height 23
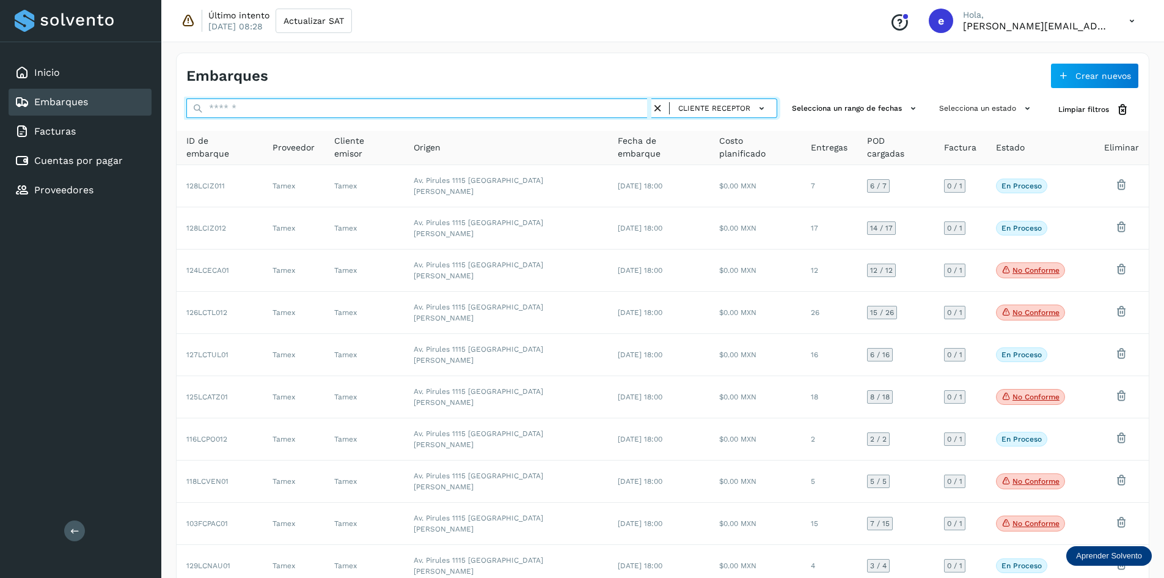
click at [364, 110] on input "text" at bounding box center [418, 108] width 465 height 20
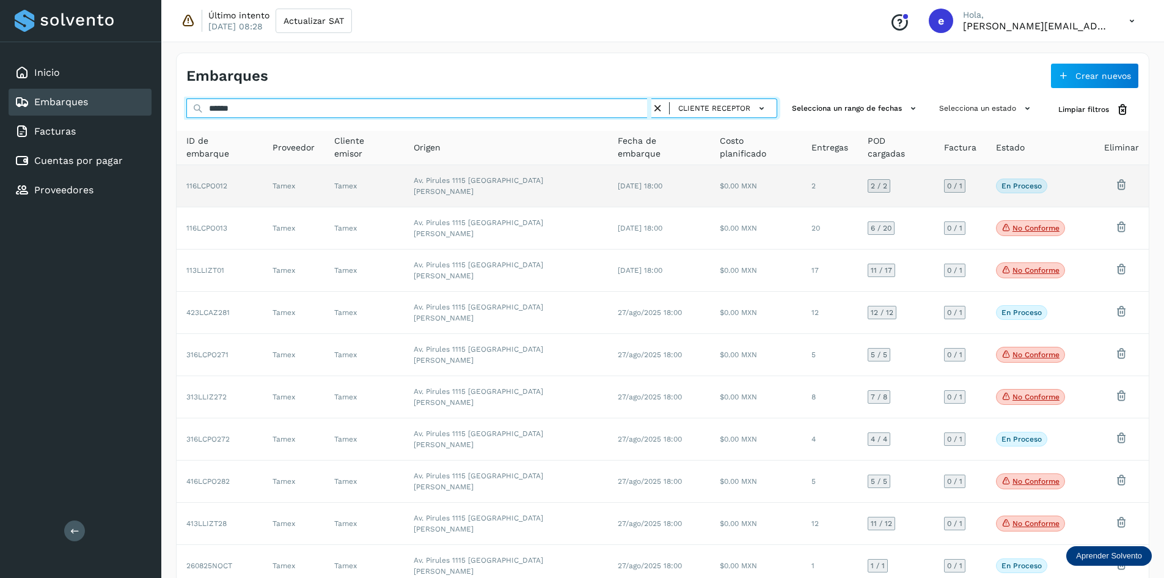
type input "******"
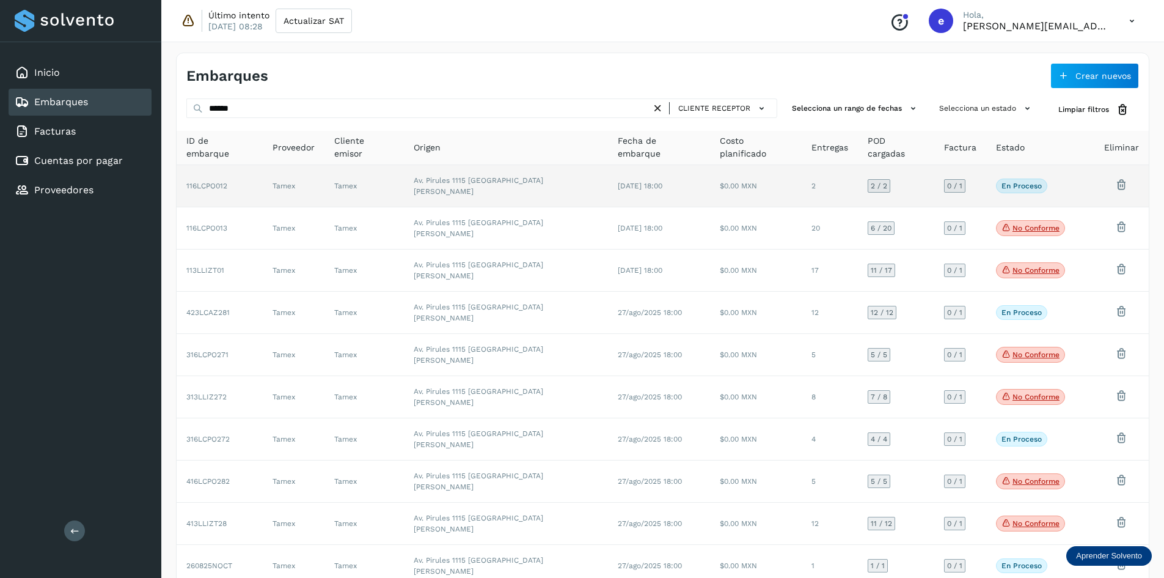
click at [1011, 184] on p "En proceso" at bounding box center [1022, 186] width 40 height 9
click at [358, 185] on td "Tamex" at bounding box center [364, 186] width 79 height 42
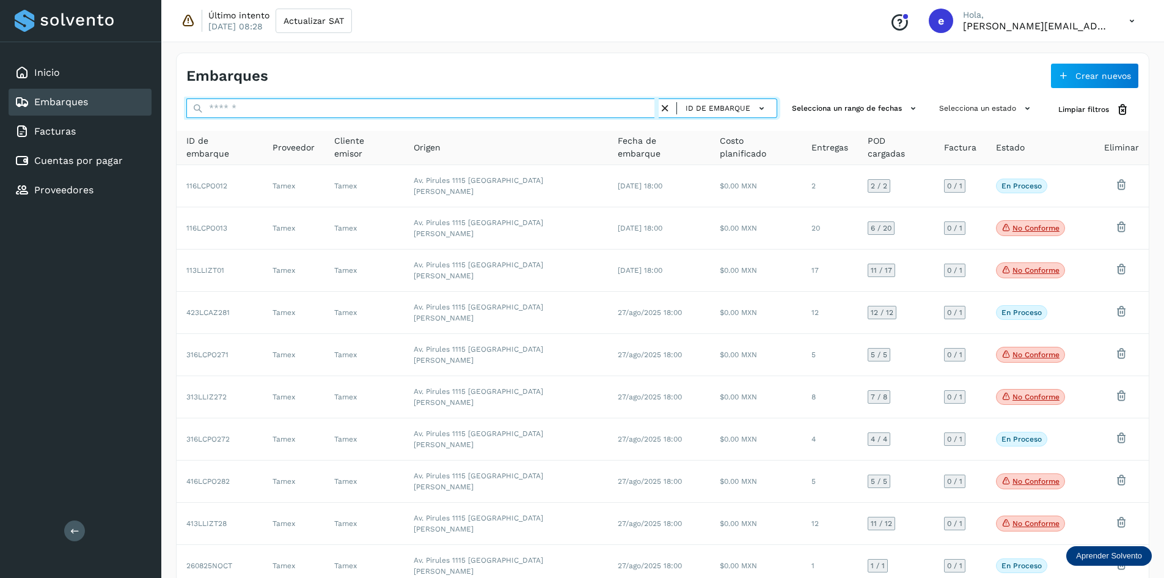
click at [268, 106] on input "text" at bounding box center [422, 108] width 472 height 20
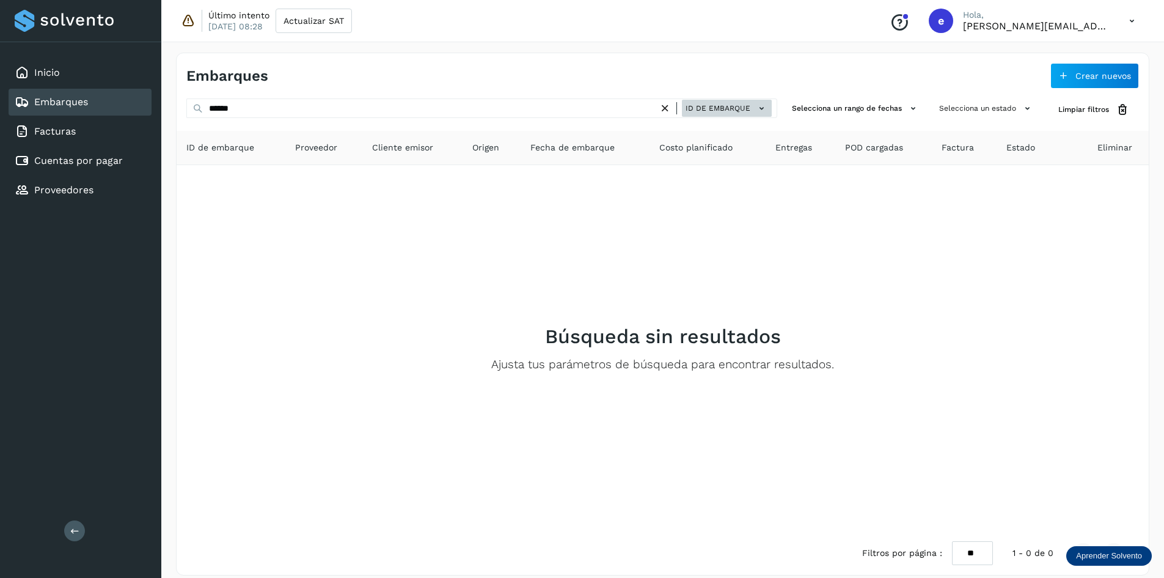
click at [763, 107] on icon at bounding box center [761, 108] width 13 height 13
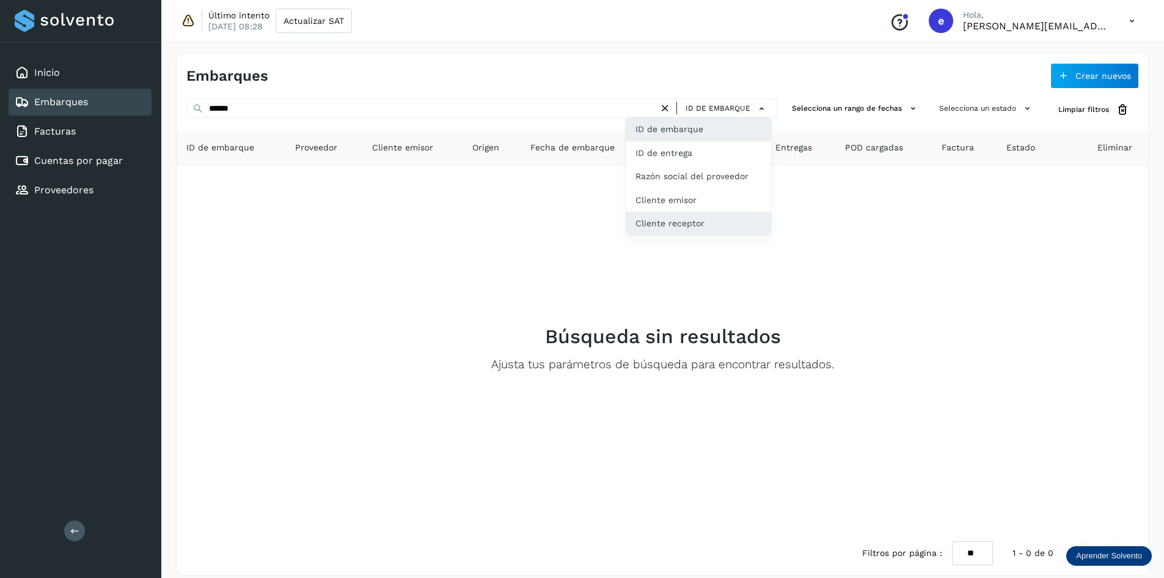
click at [690, 224] on div "Cliente receptor" at bounding box center [698, 222] width 145 height 23
type input "******"
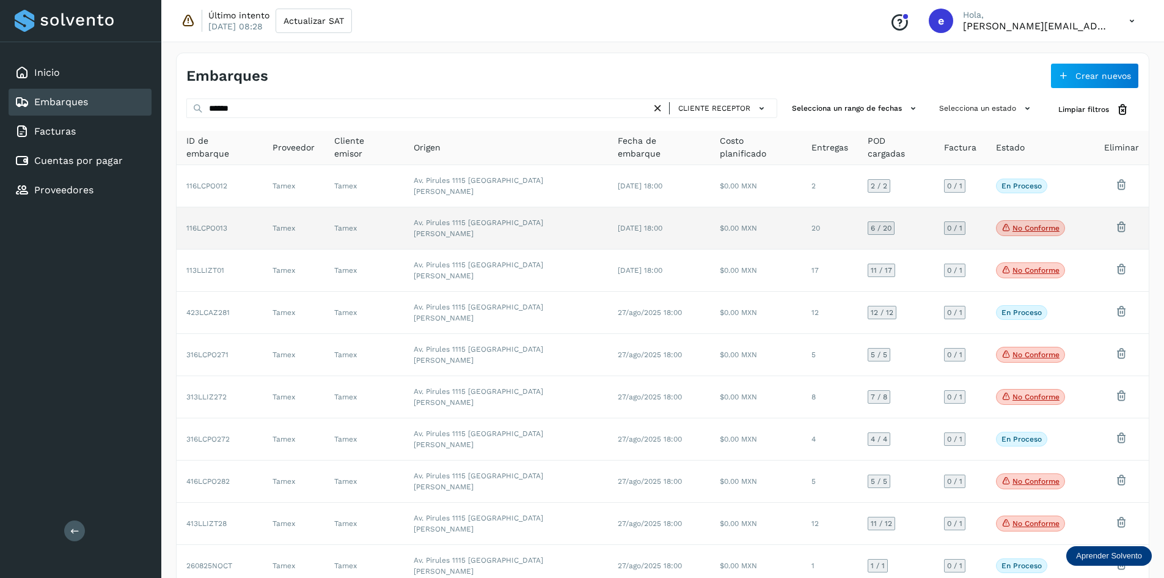
scroll to position [2, 0]
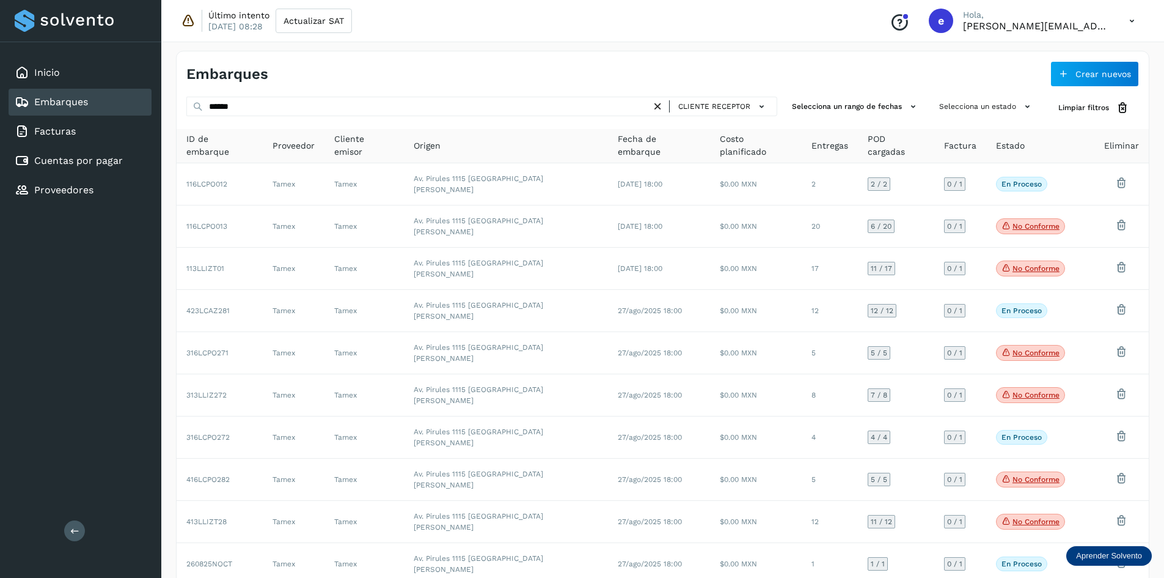
click at [84, 102] on link "Embarques" at bounding box center [61, 102] width 54 height 12
click at [763, 109] on icon at bounding box center [761, 106] width 13 height 13
click at [685, 226] on div "Cliente receptor" at bounding box center [698, 221] width 145 height 23
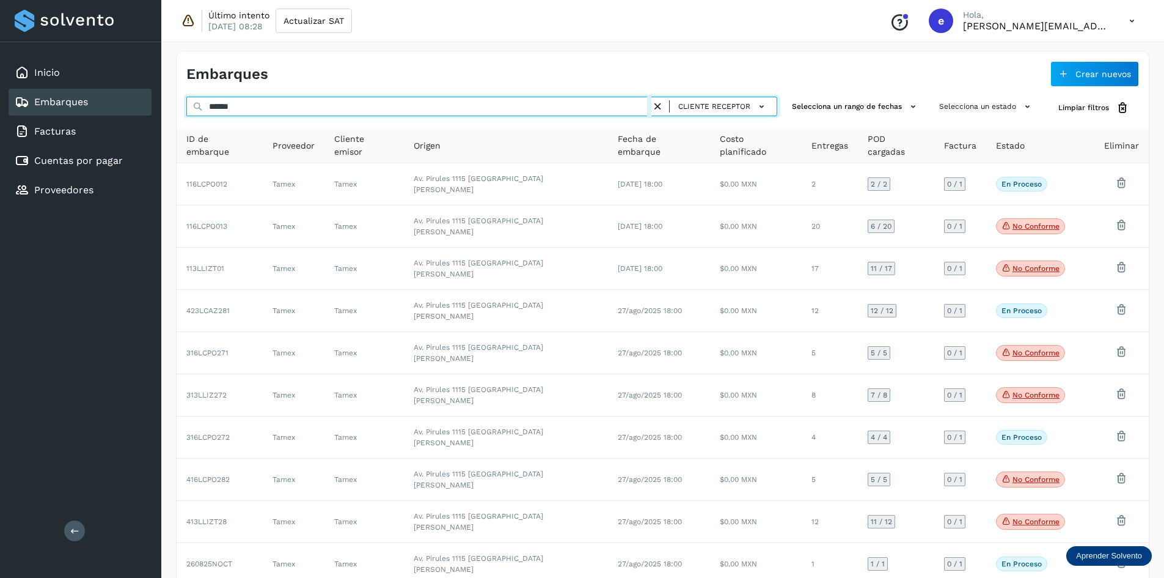
click at [262, 108] on input "******" at bounding box center [418, 107] width 465 height 20
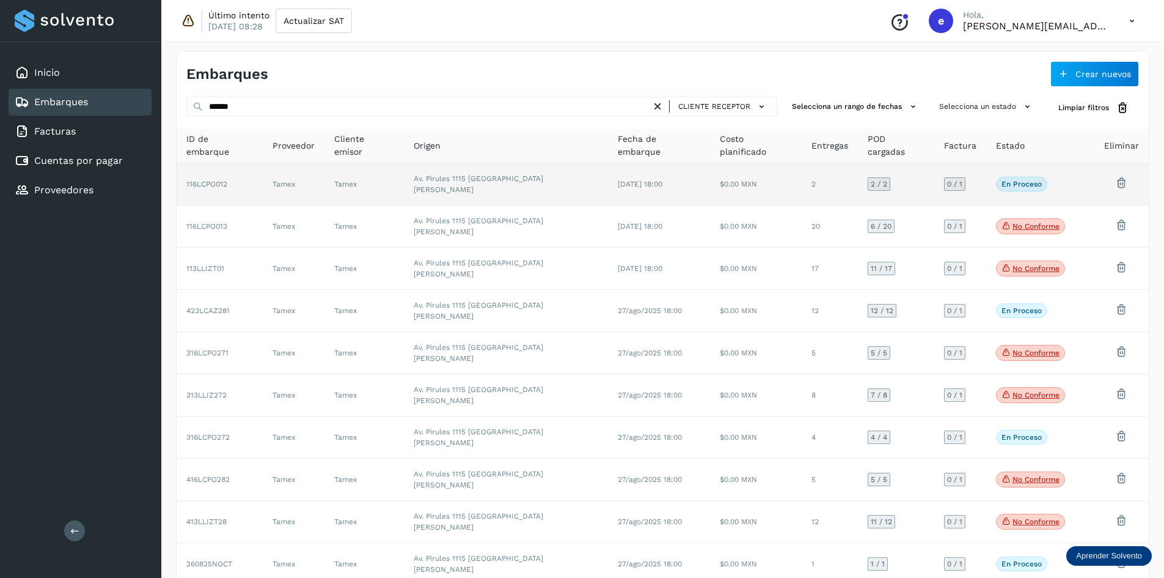
click at [1018, 183] on p "En proceso" at bounding box center [1022, 184] width 40 height 9
click at [465, 177] on td "Av. Pirules 1115 [GEOGRAPHIC_DATA][PERSON_NAME]" at bounding box center [506, 184] width 204 height 42
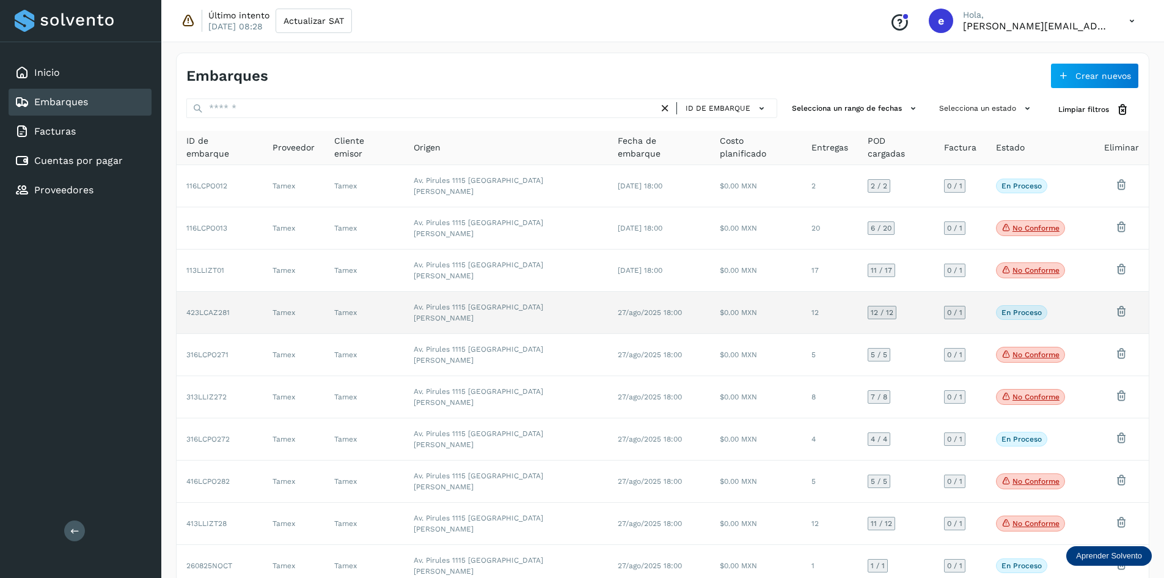
click at [497, 292] on td "Av. Pirules 1115 [GEOGRAPHIC_DATA][PERSON_NAME]" at bounding box center [506, 313] width 204 height 42
